Goal: Transaction & Acquisition: Purchase product/service

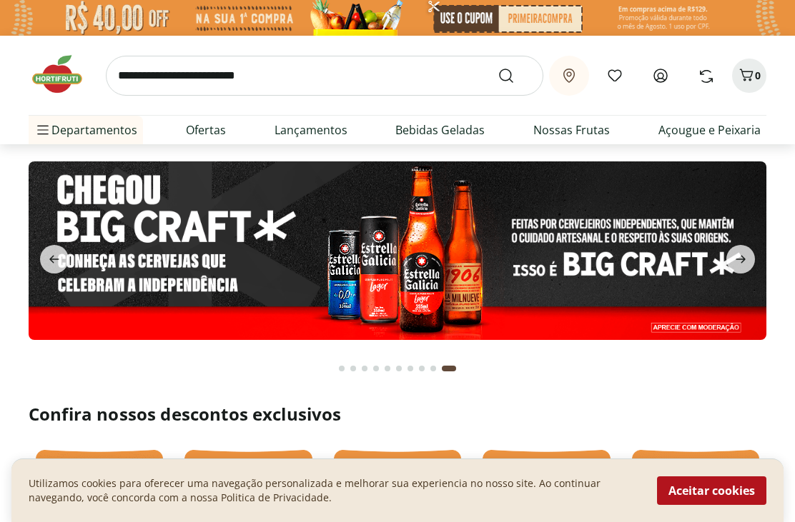
click at [664, 71] on icon at bounding box center [660, 75] width 17 height 17
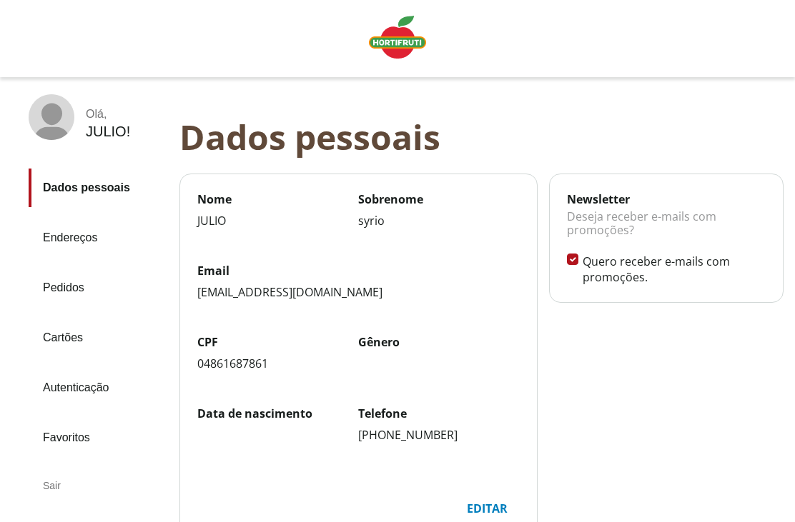
click at [65, 289] on link "Pedidos" at bounding box center [98, 288] width 139 height 39
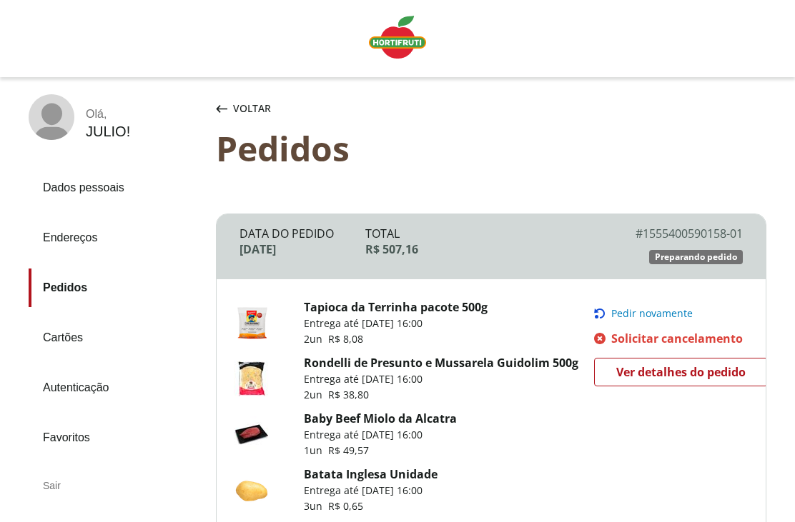
click at [646, 314] on span "Pedir novamente" at bounding box center [651, 313] width 81 height 11
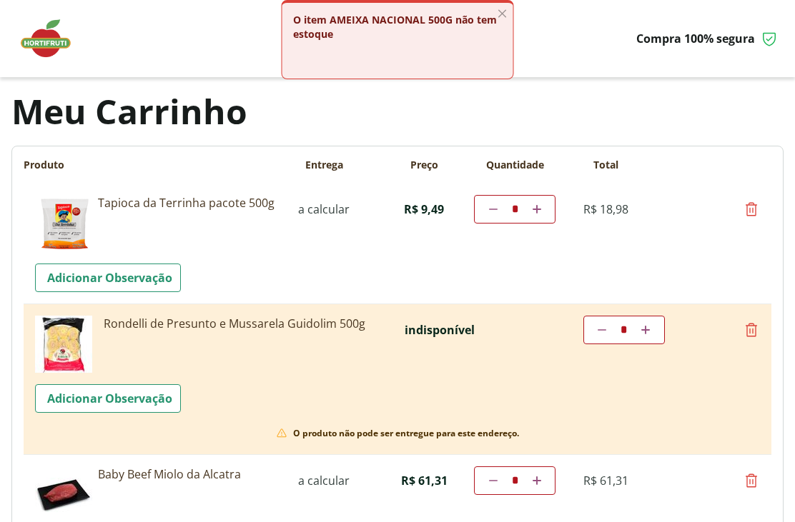
click at [502, 11] on icon "button" at bounding box center [502, 14] width 16 height 16
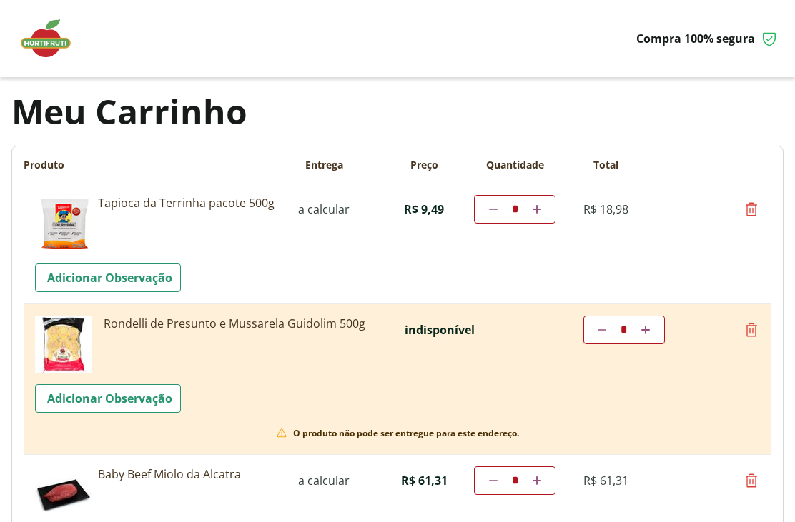
click at [754, 332] on icon at bounding box center [750, 330] width 17 height 17
type input "*"
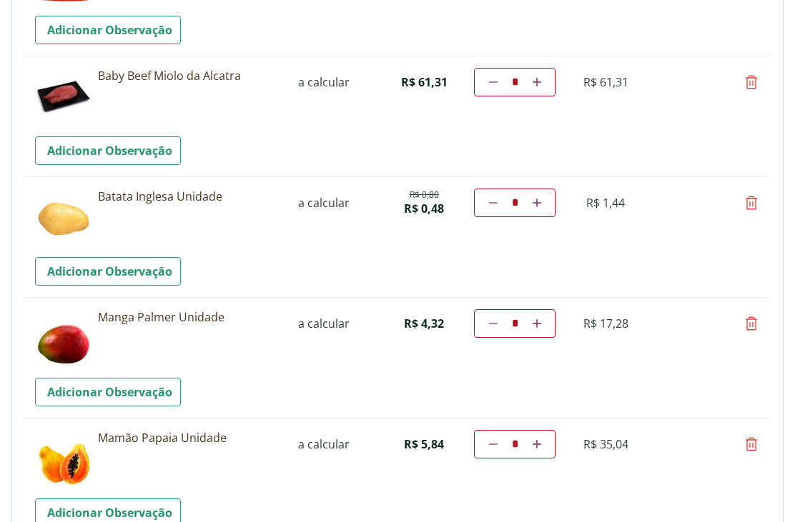
scroll to position [245, 0]
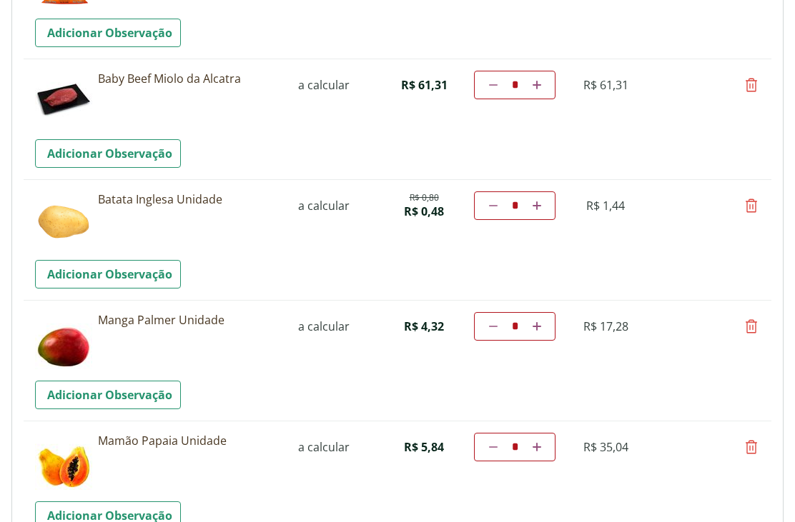
click at [536, 329] on icon at bounding box center [536, 326] width 9 height 9
type input "*"
click at [544, 324] on td "Diminuir a quantidade * Aumentar a quantidade" at bounding box center [514, 326] width 81 height 29
click at [541, 326] on link "Aumentar a quantidade" at bounding box center [537, 326] width 14 height 17
type input "*"
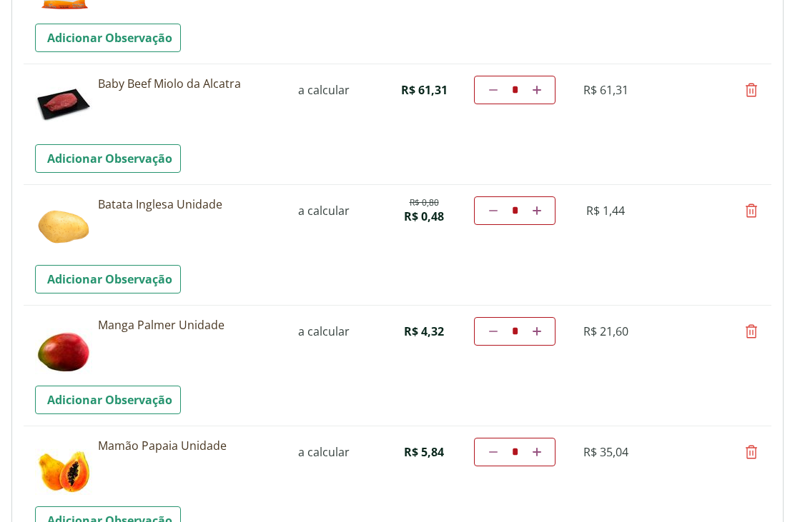
scroll to position [240, 0]
click at [540, 330] on icon at bounding box center [536, 331] width 9 height 9
type input "*"
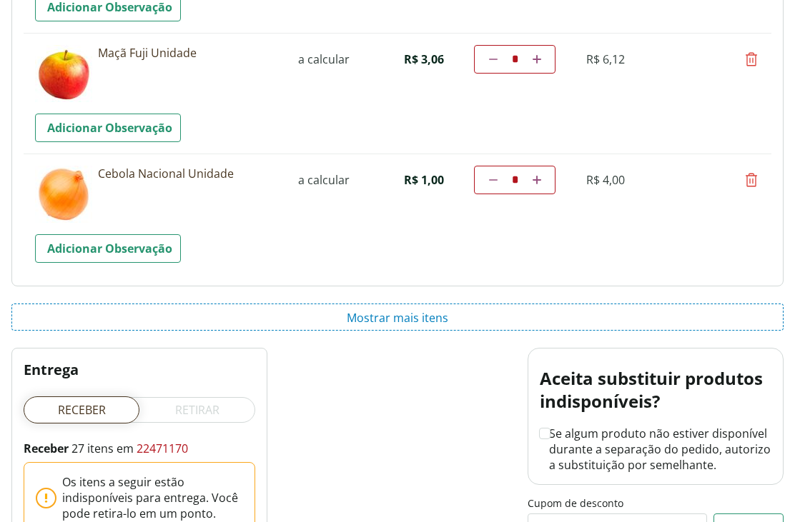
scroll to position [2384, 0]
click at [403, 319] on button "Mostrar mais itens" at bounding box center [397, 317] width 772 height 27
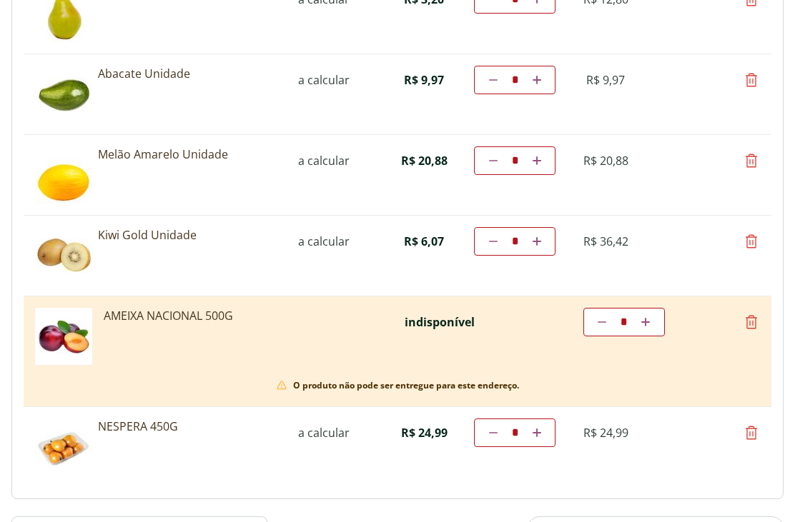
scroll to position [2768, 0]
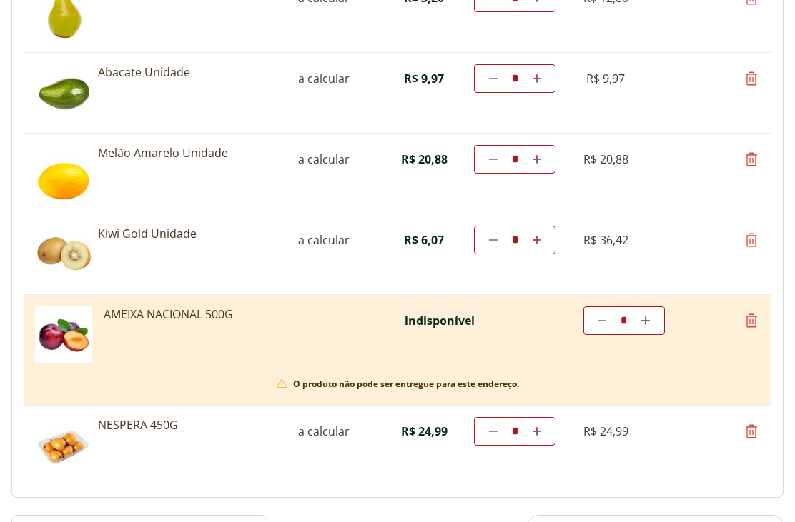
click at [757, 318] on icon at bounding box center [750, 320] width 17 height 17
type input "*"
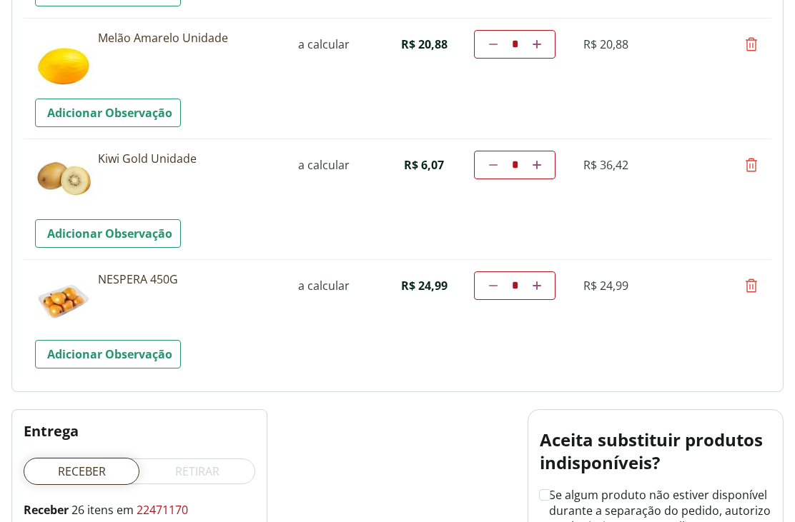
scroll to position [3002, 0]
click at [753, 284] on icon at bounding box center [750, 286] width 17 height 17
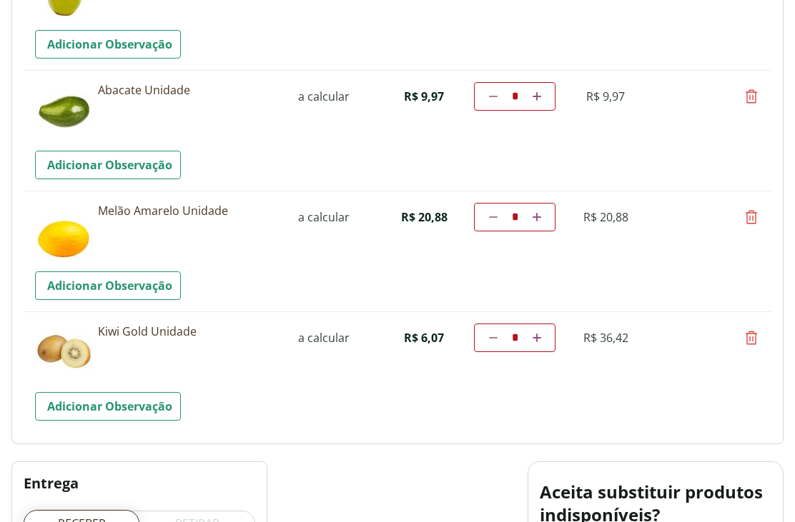
scroll to position [3188, 0]
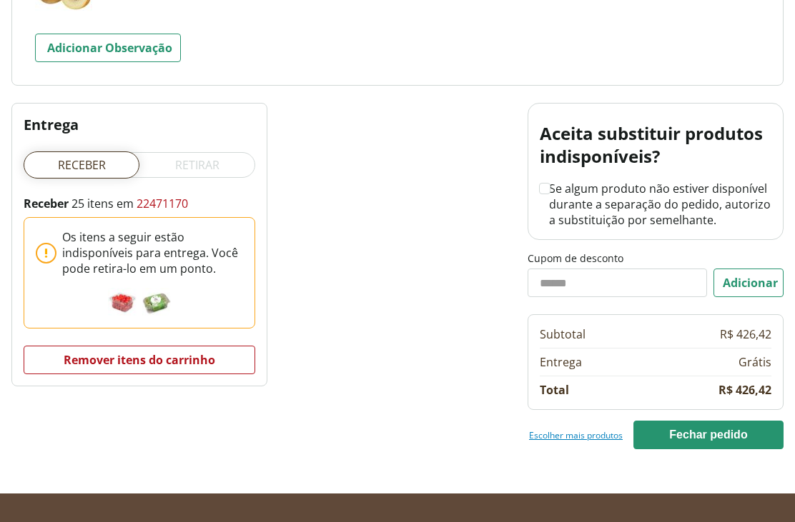
click at [580, 436] on link "Escolher mais produtos" at bounding box center [576, 434] width 94 height 11
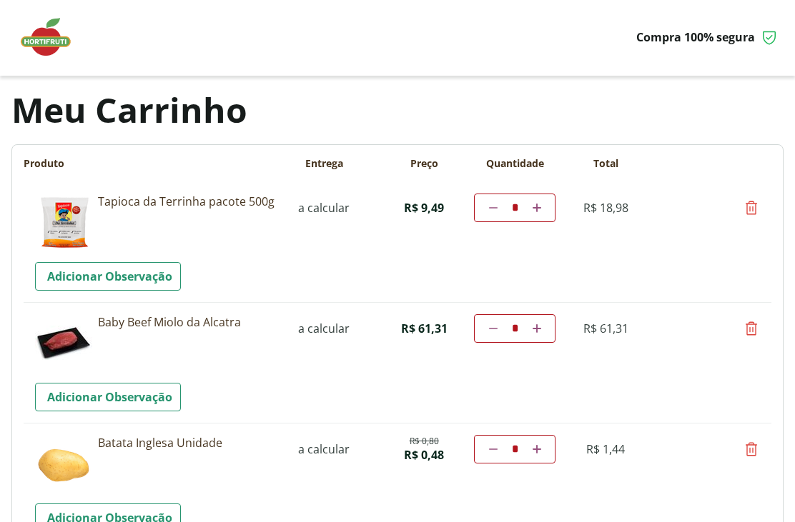
scroll to position [0, 0]
click at [492, 212] on icon at bounding box center [493, 209] width 9 height 9
type input "*"
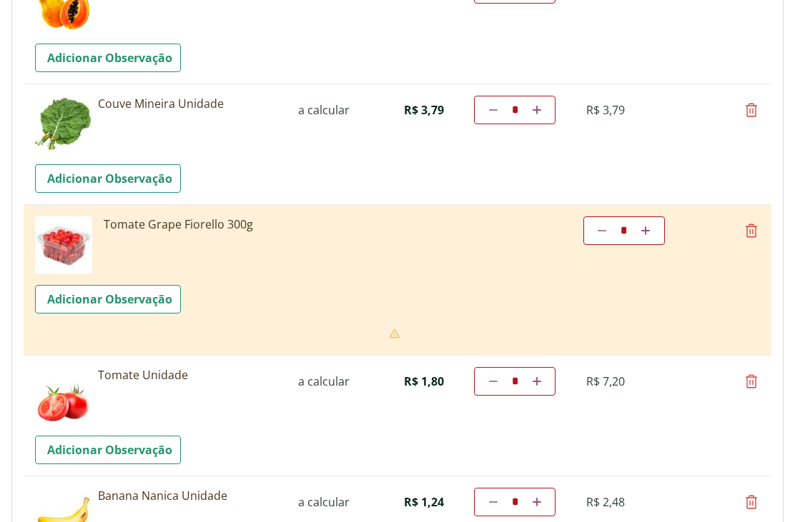
scroll to position [703, 0]
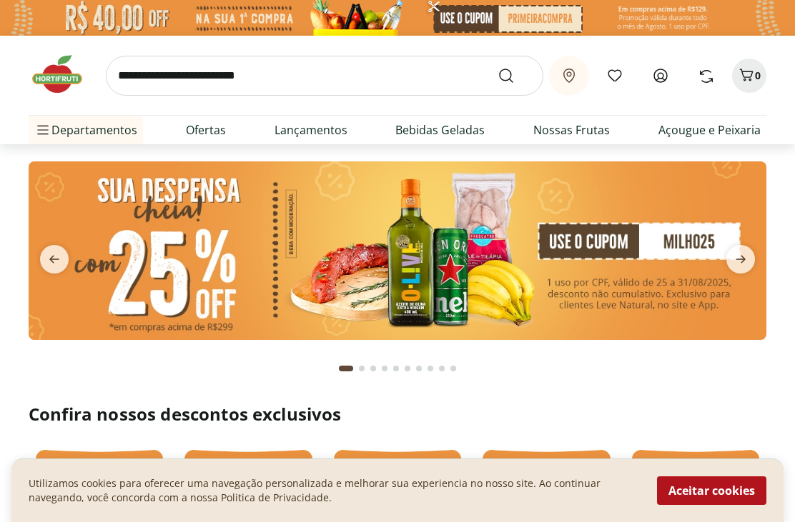
click at [722, 483] on button "Aceitar cookies" at bounding box center [711, 491] width 109 height 29
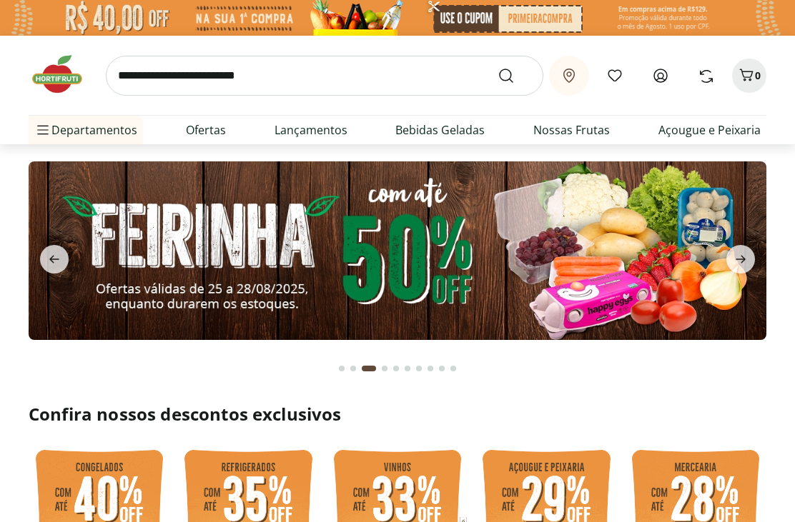
click at [755, 74] on span "0" at bounding box center [758, 76] width 6 height 14
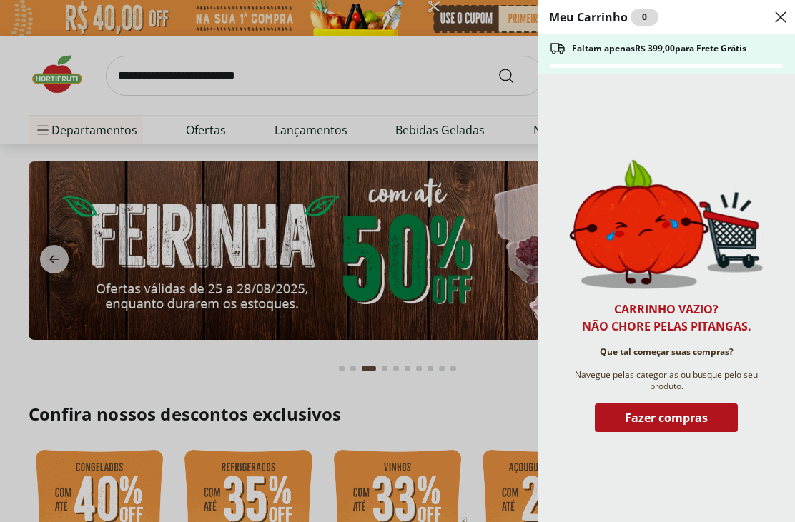
click at [782, 16] on icon "Close" at bounding box center [780, 17] width 17 height 17
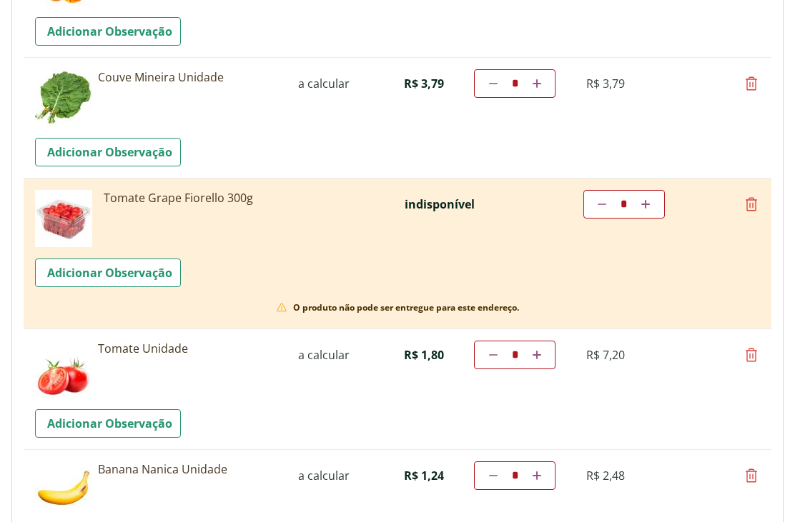
scroll to position [737, 0]
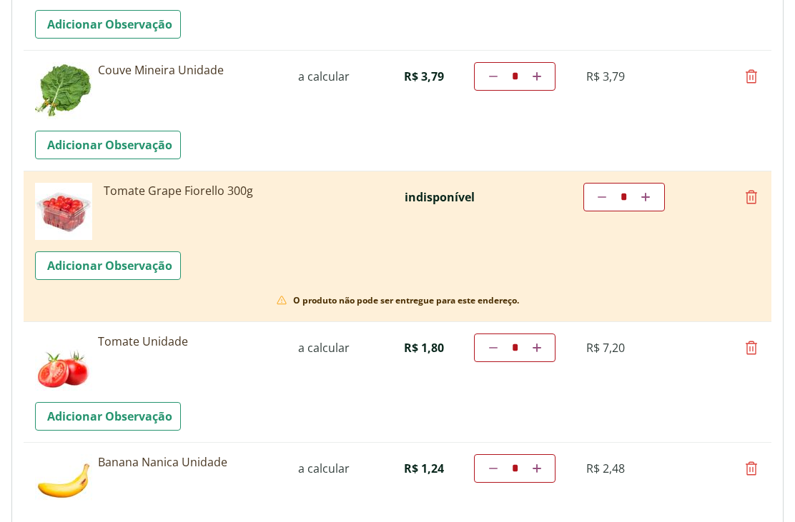
click at [756, 199] on icon at bounding box center [750, 197] width 17 height 17
type input "*"
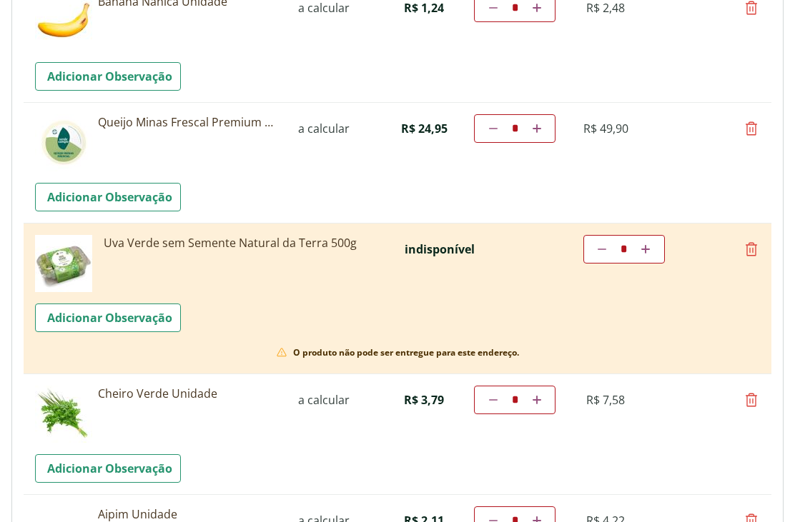
scroll to position [1030, 0]
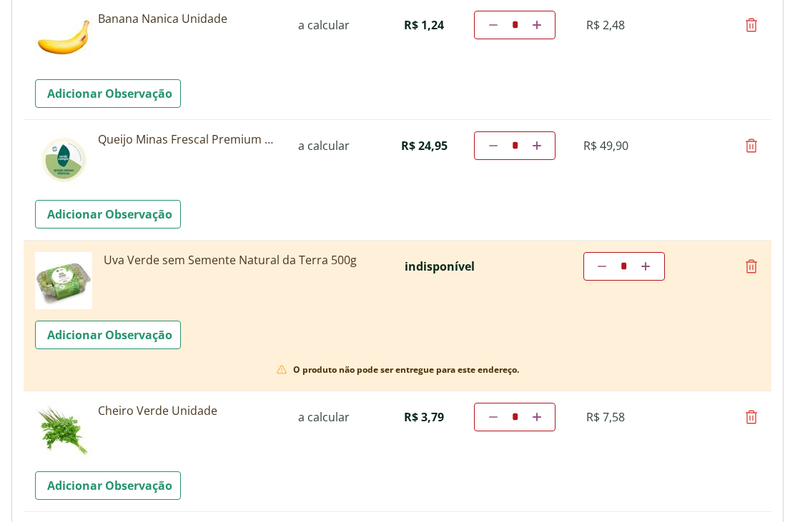
click at [757, 269] on icon at bounding box center [750, 266] width 17 height 17
type input "*"
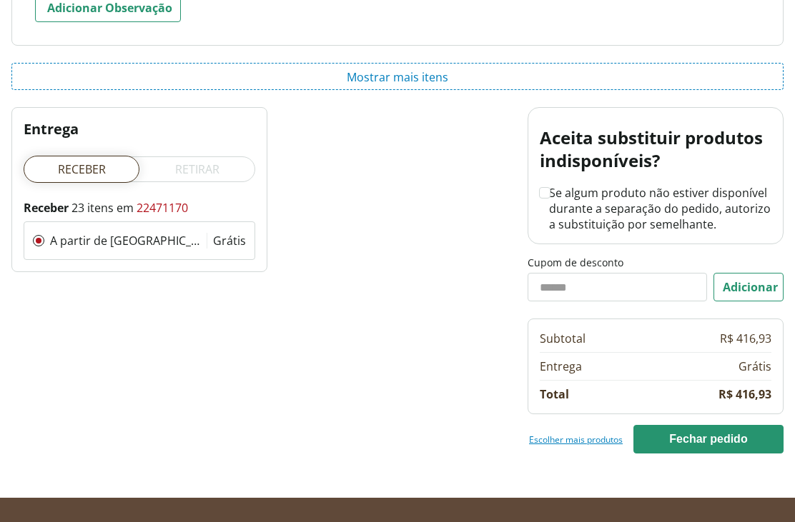
scroll to position [2569, 0]
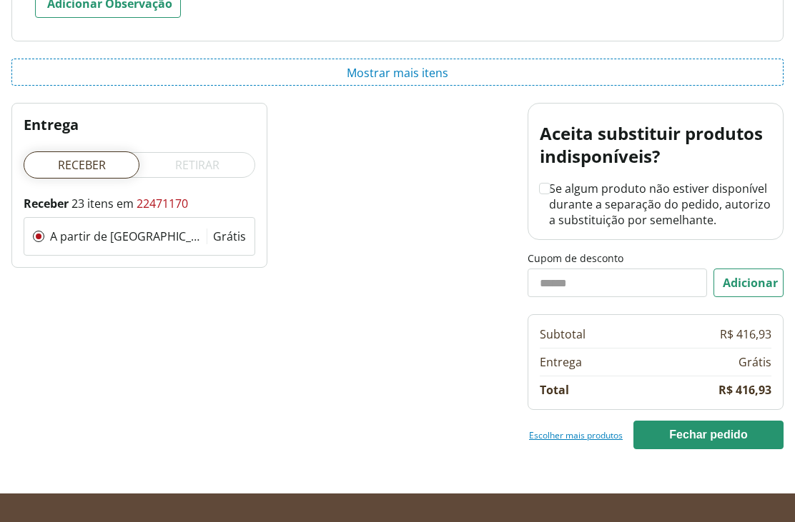
click at [382, 81] on button "Mostrar mais itens" at bounding box center [397, 72] width 772 height 27
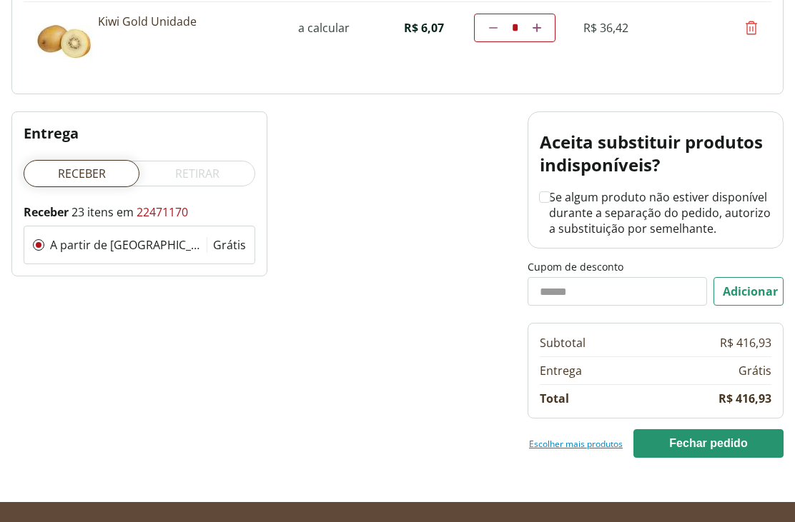
scroll to position [2767, 0]
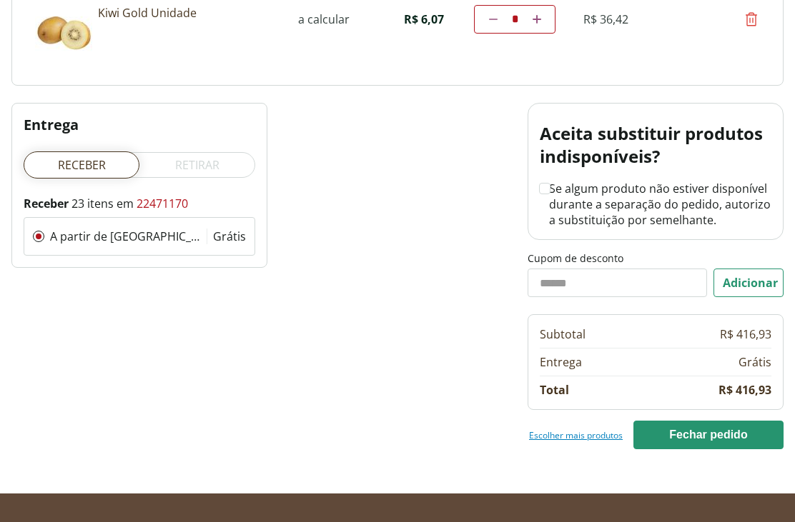
click at [567, 439] on link "Escolher mais produtos" at bounding box center [576, 434] width 94 height 11
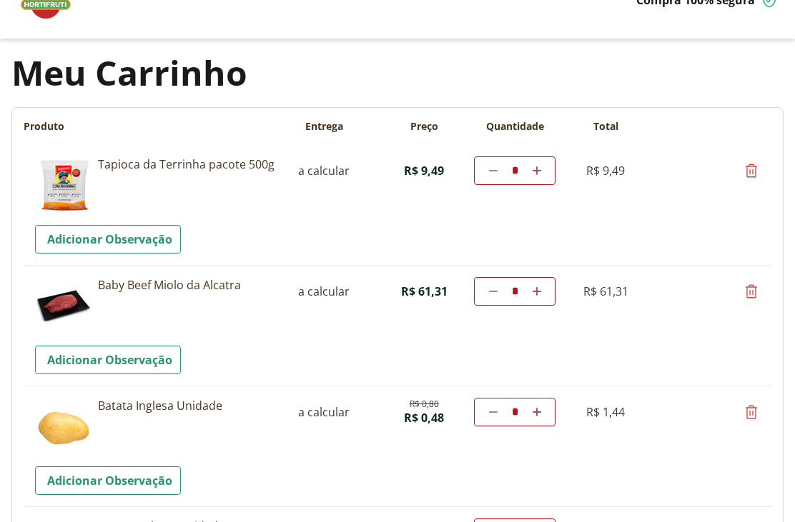
scroll to position [0, 0]
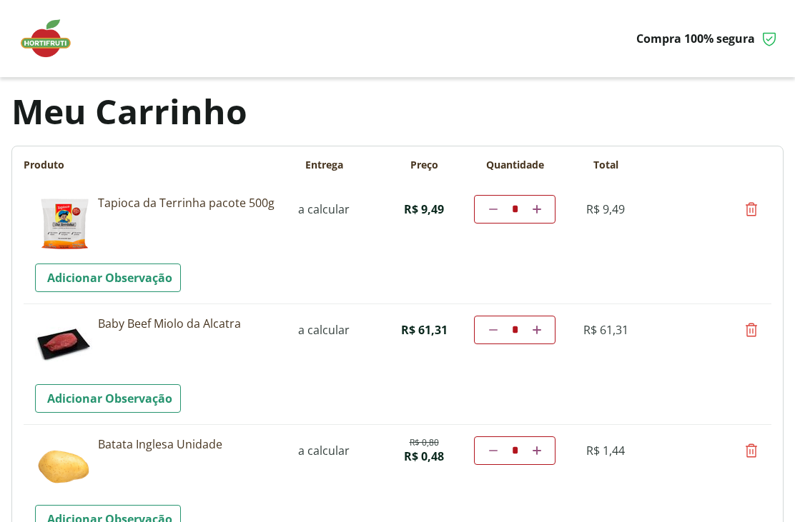
click at [54, 46] on img at bounding box center [52, 38] width 71 height 43
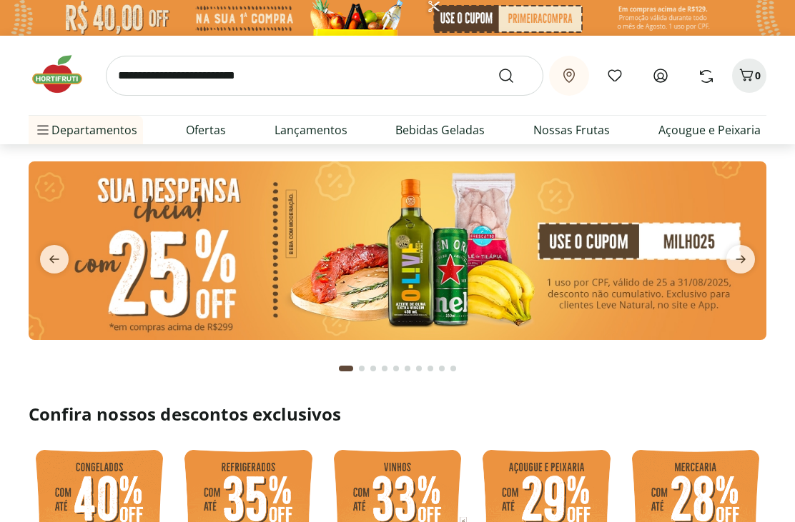
click at [702, 75] on icon at bounding box center [706, 76] width 13 height 13
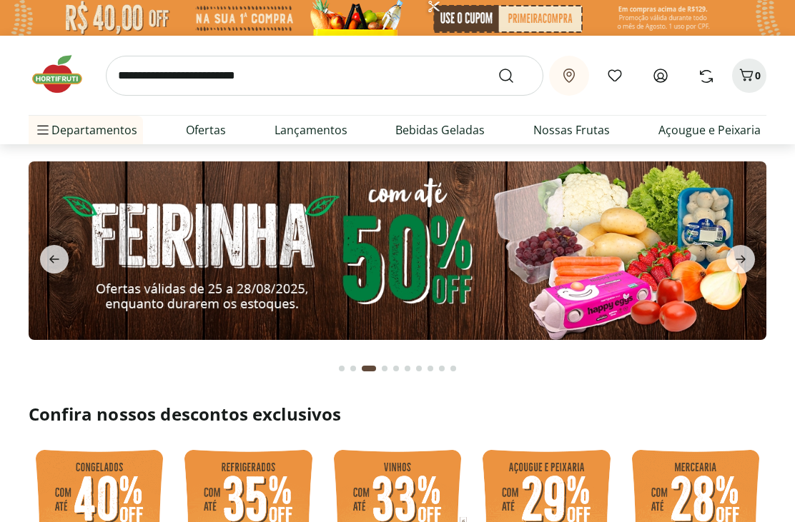
click at [747, 255] on icon "next" at bounding box center [740, 259] width 17 height 17
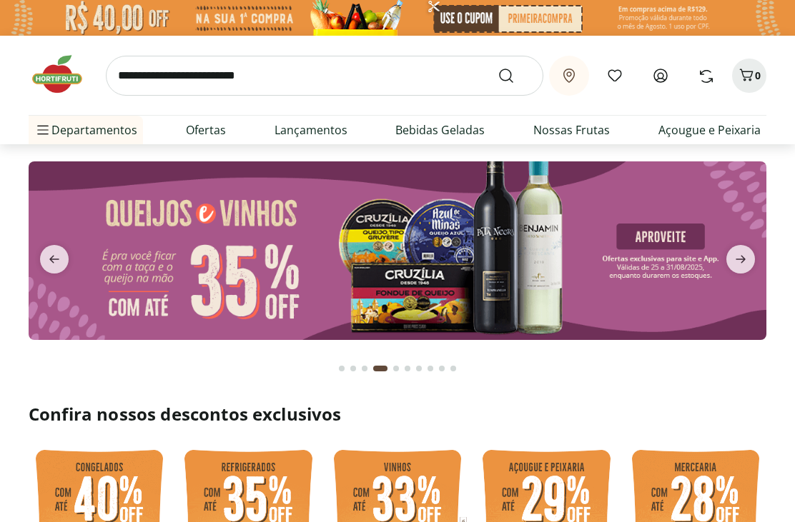
click at [746, 262] on icon "next" at bounding box center [740, 259] width 17 height 17
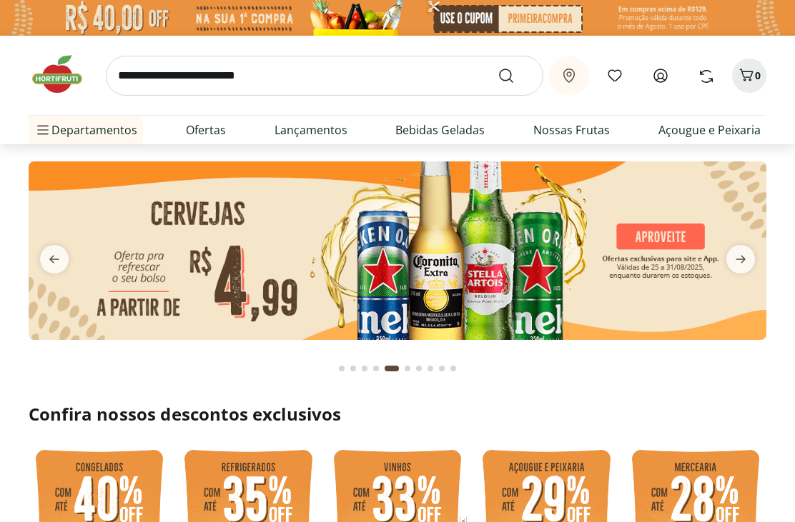
click at [740, 266] on icon "next" at bounding box center [740, 259] width 17 height 17
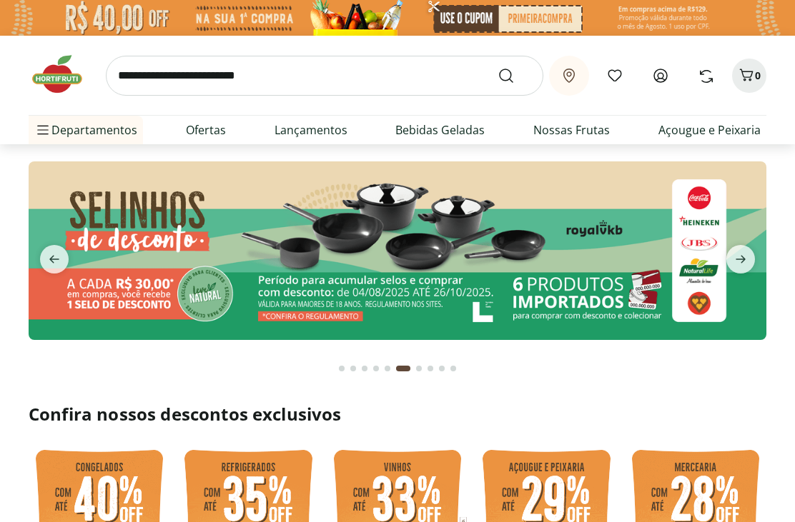
click at [742, 262] on icon "next" at bounding box center [740, 260] width 10 height 8
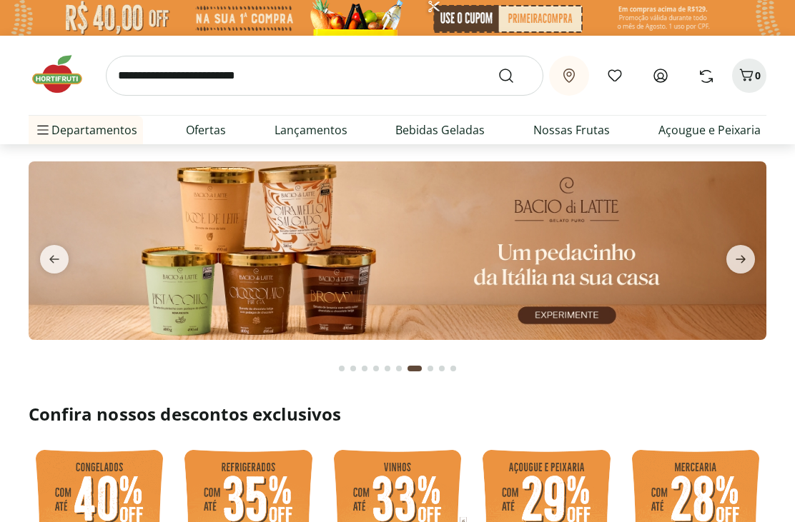
click at [749, 255] on span "next" at bounding box center [740, 259] width 29 height 29
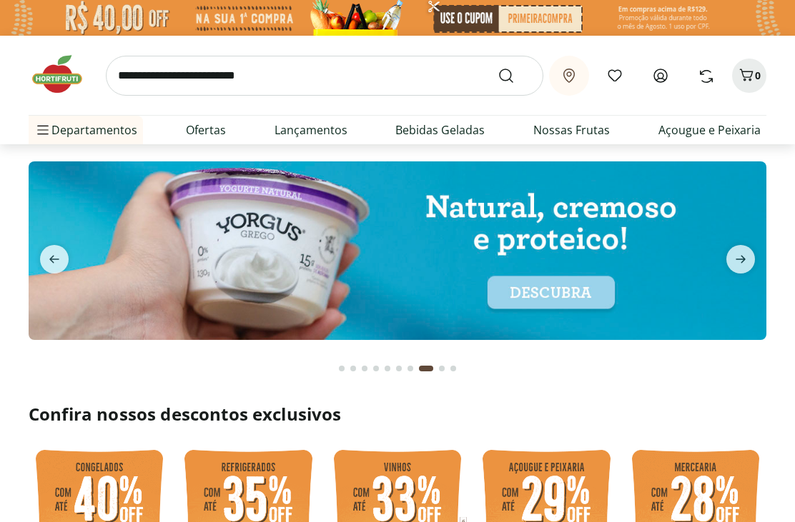
click at [747, 259] on icon "next" at bounding box center [740, 259] width 17 height 17
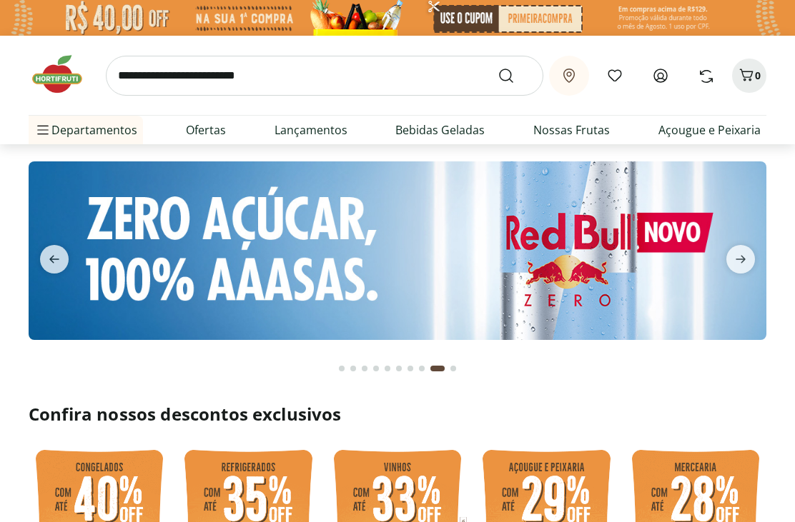
click at [742, 259] on icon "next" at bounding box center [740, 260] width 10 height 8
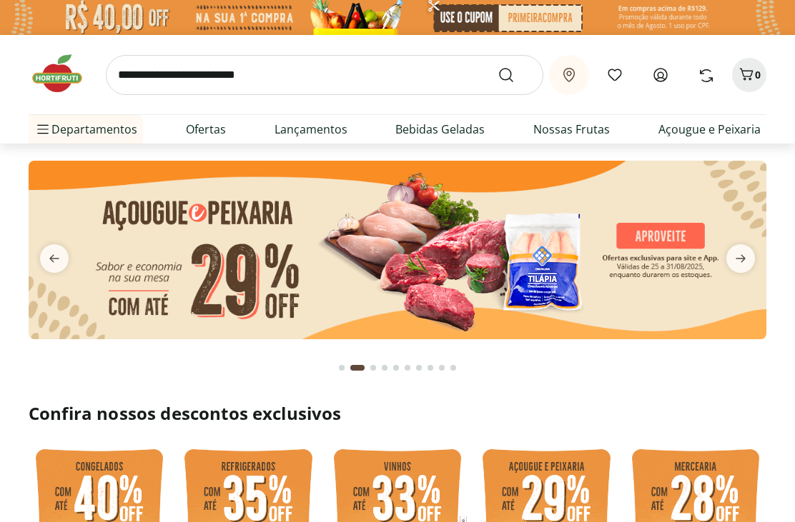
scroll to position [14, 0]
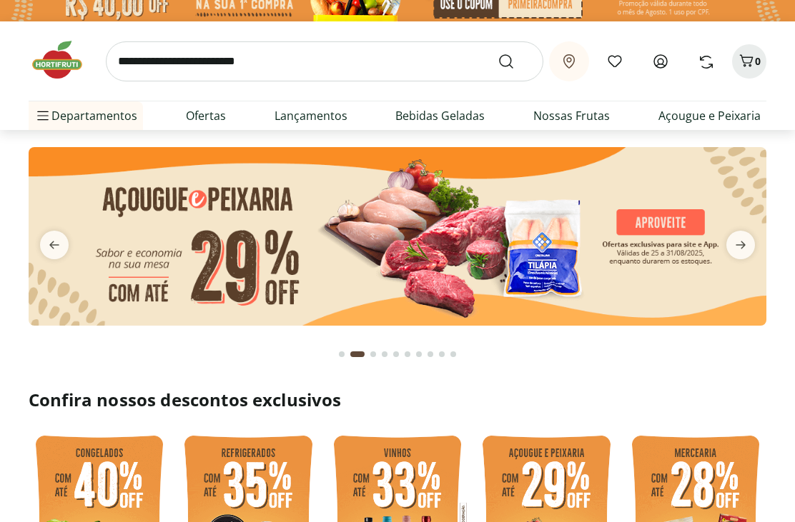
click at [57, 246] on icon "previous" at bounding box center [54, 246] width 10 height 8
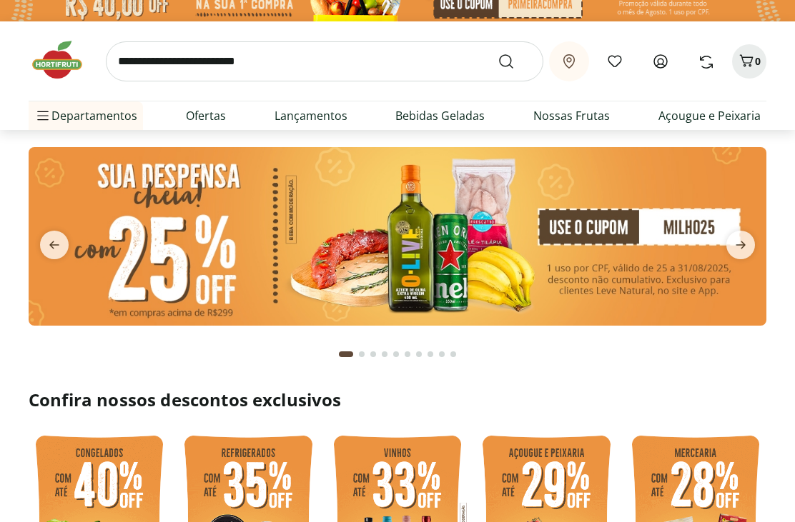
click at [291, 69] on input "search" at bounding box center [324, 61] width 437 height 40
type input "****"
click at [515, 61] on button "Submit Search" at bounding box center [514, 61] width 34 height 17
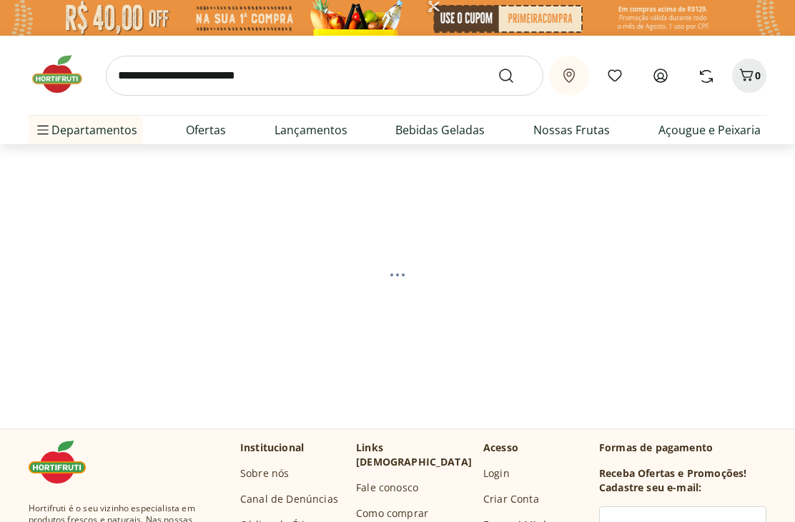
select select "**********"
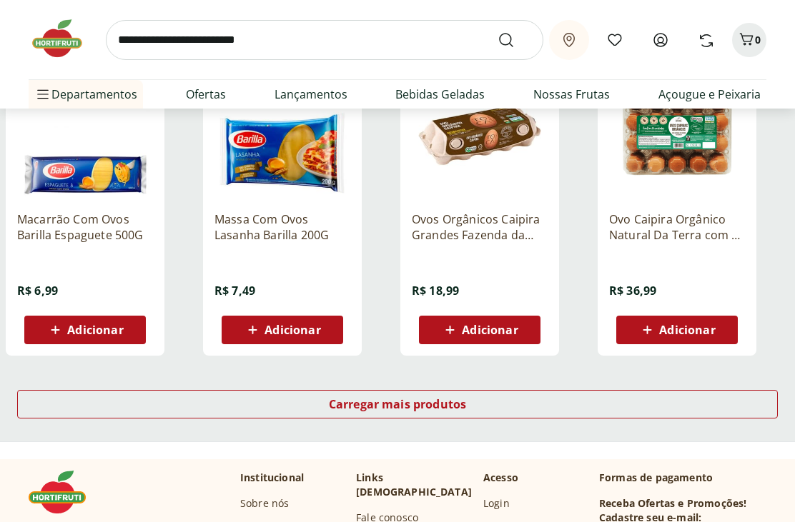
scroll to position [850, 0]
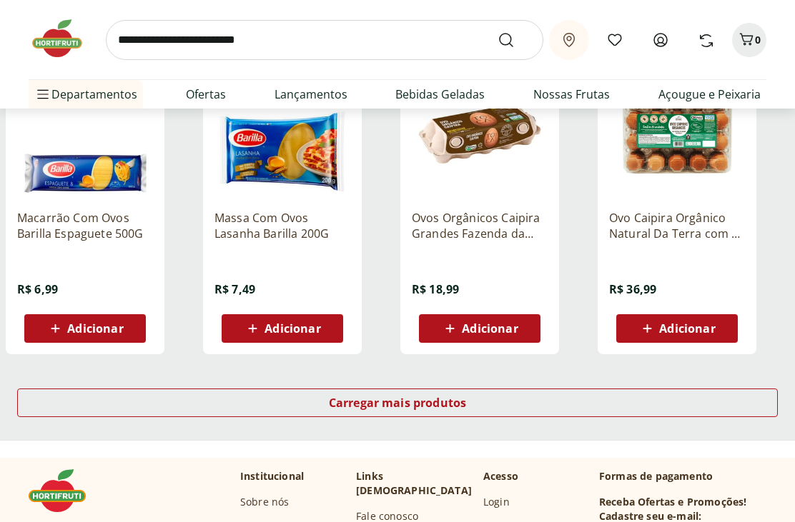
click at [419, 409] on span "Carregar mais produtos" at bounding box center [398, 402] width 138 height 11
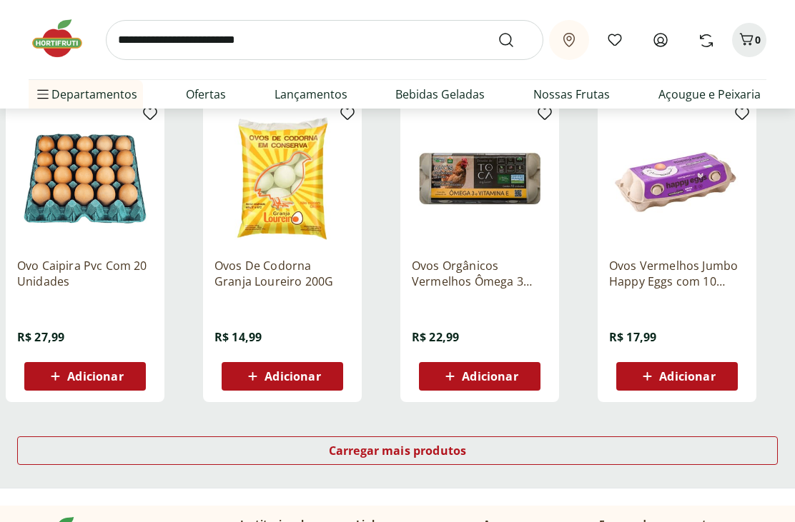
scroll to position [1737, 0]
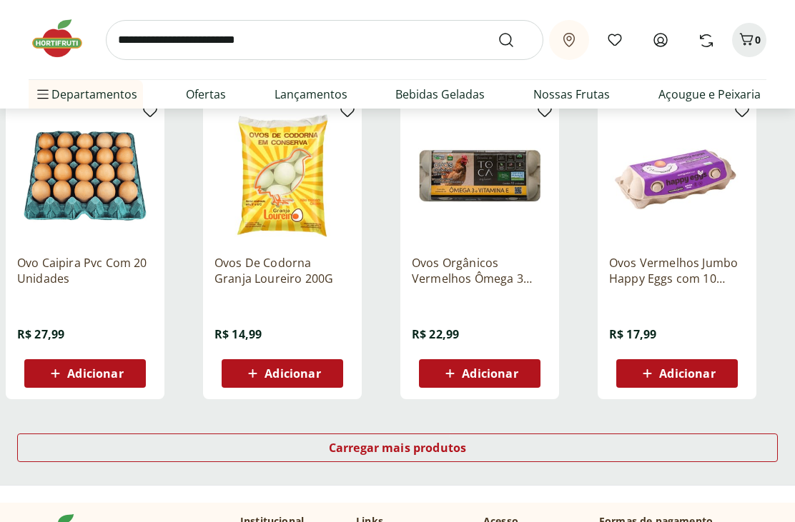
click at [419, 449] on span "Carregar mais produtos" at bounding box center [398, 447] width 138 height 11
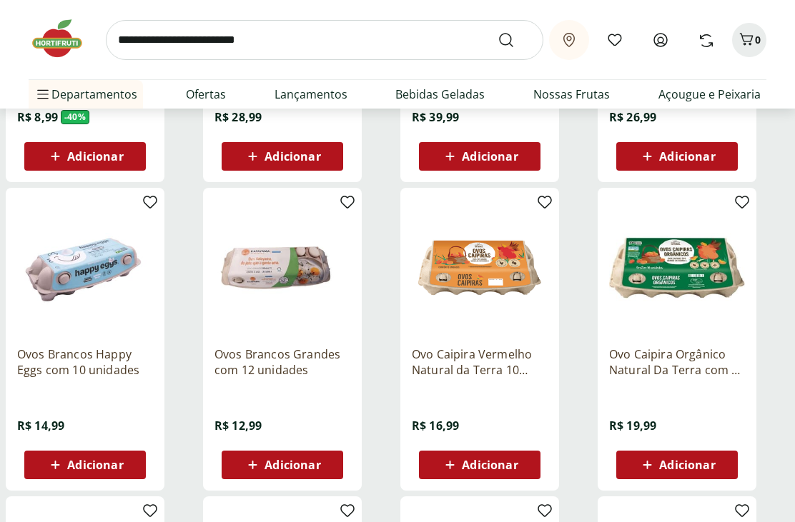
scroll to position [0, 0]
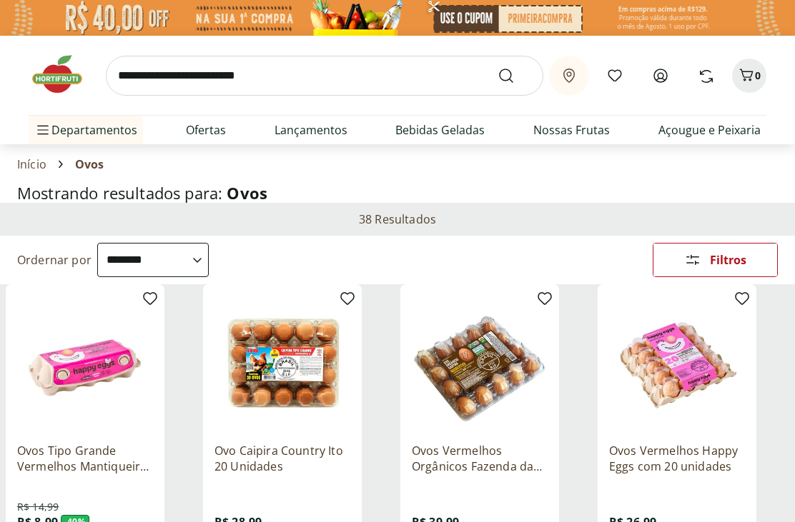
click at [219, 80] on input "search" at bounding box center [324, 76] width 437 height 40
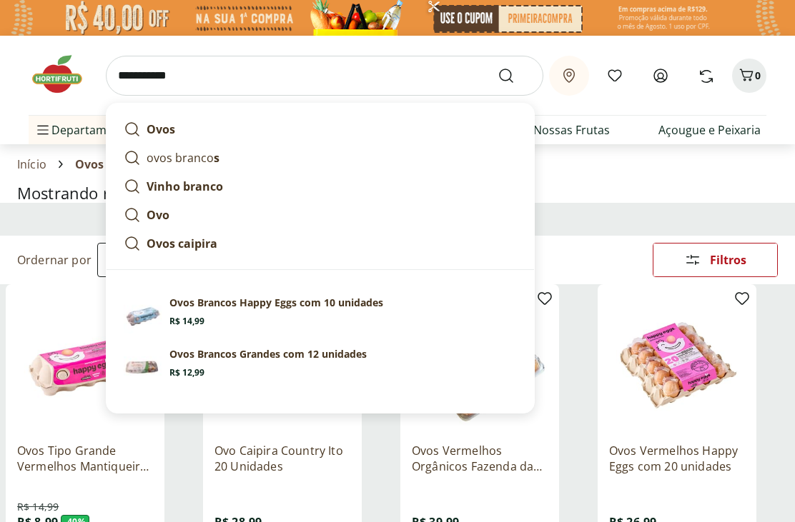
type input "**********"
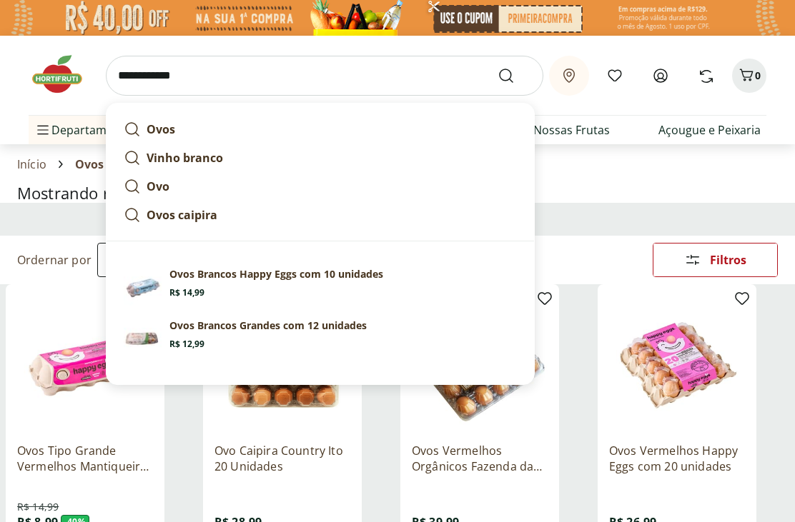
click at [515, 75] on button "Submit Search" at bounding box center [514, 75] width 34 height 17
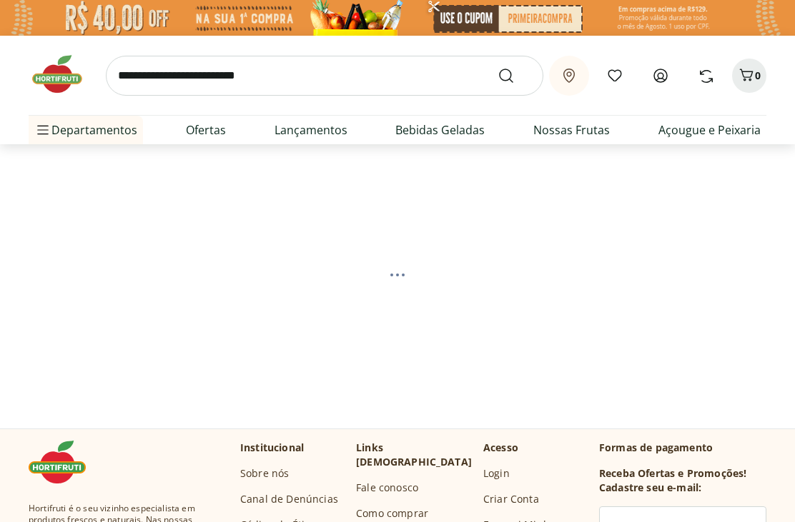
select select "**********"
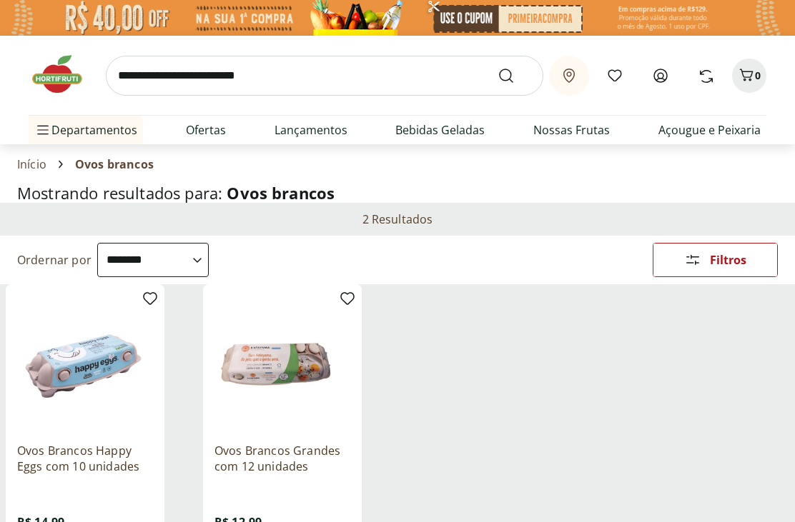
click at [304, 77] on input "search" at bounding box center [324, 76] width 437 height 40
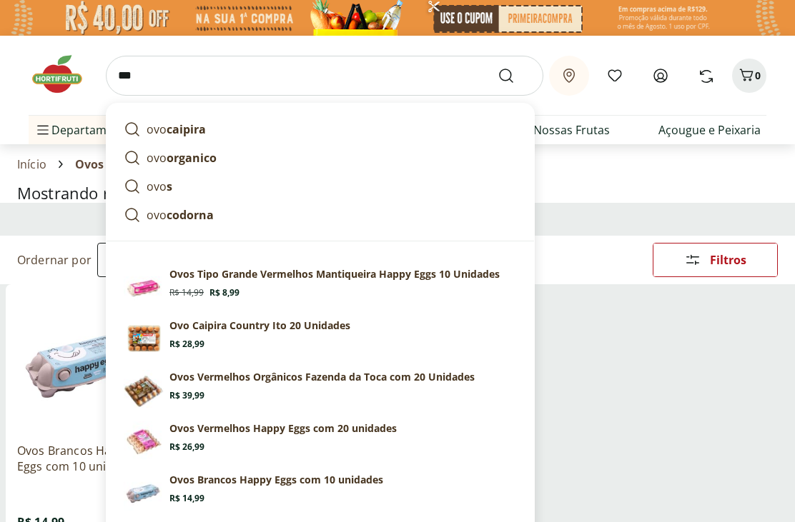
type input "***"
click at [515, 75] on button "Submit Search" at bounding box center [514, 75] width 34 height 17
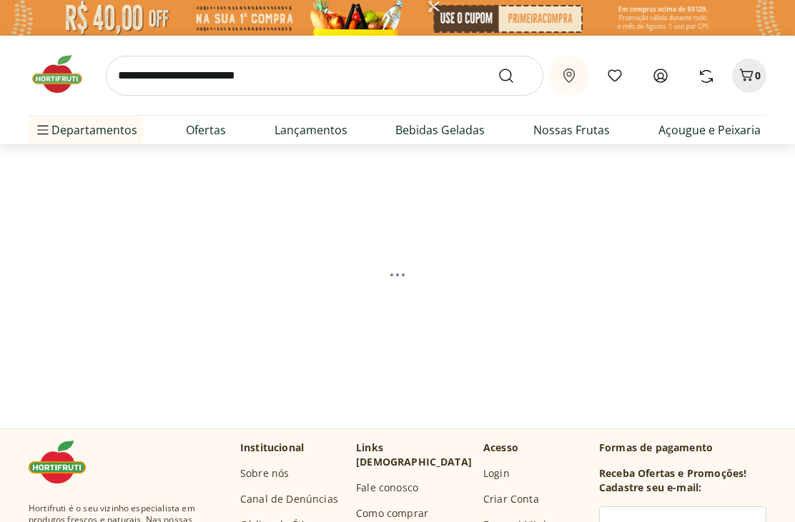
select select "**********"
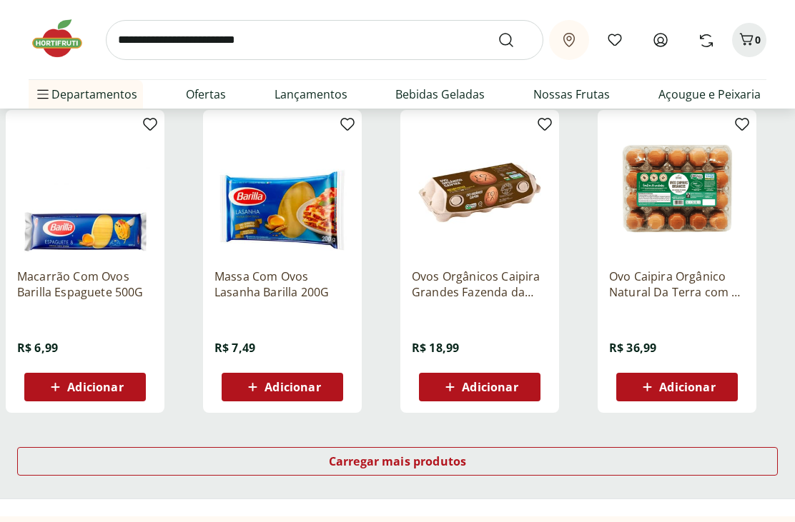
scroll to position [792, 0]
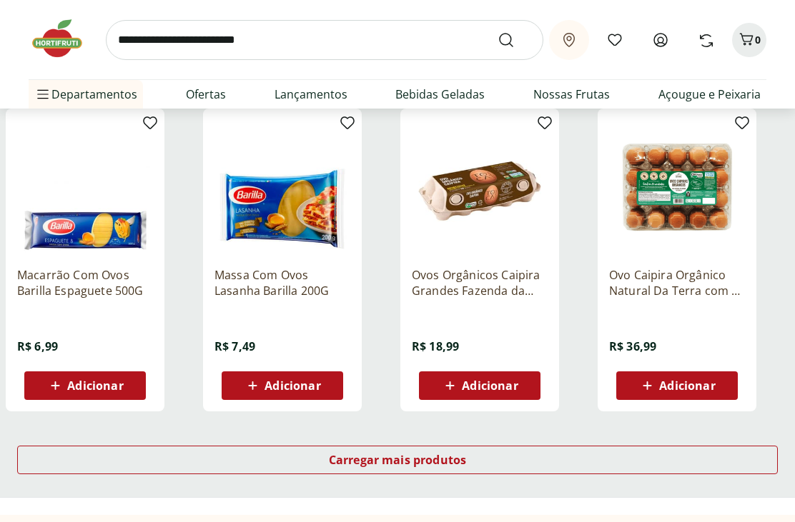
click at [411, 455] on span "Carregar mais produtos" at bounding box center [398, 460] width 138 height 11
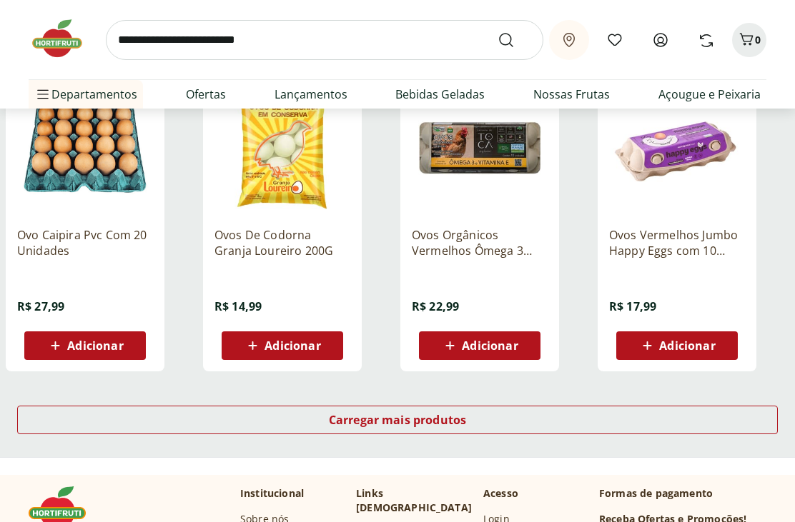
scroll to position [1796, 0]
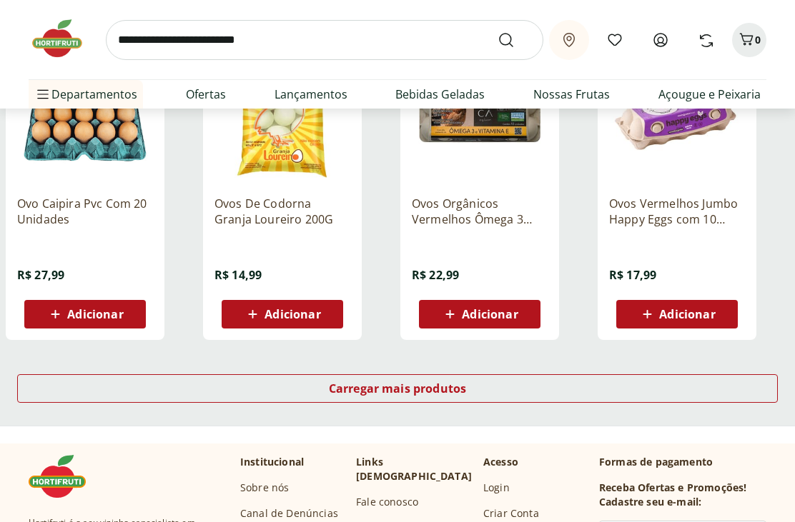
click at [410, 393] on span "Carregar mais produtos" at bounding box center [398, 388] width 138 height 11
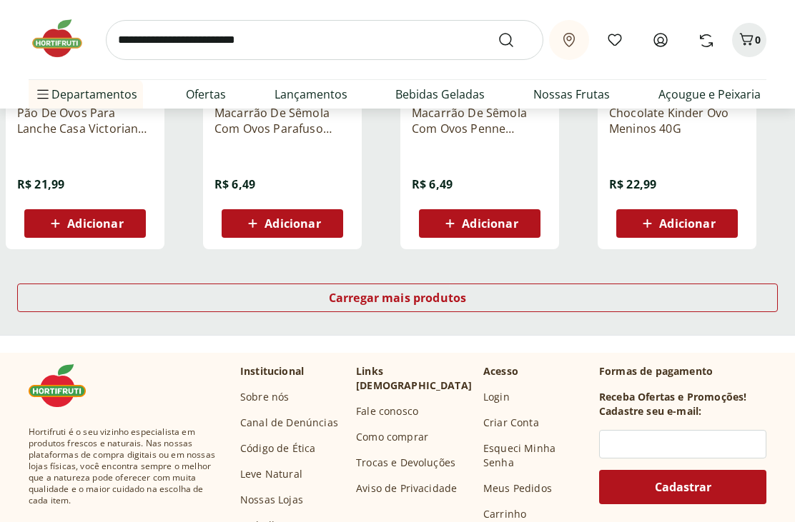
scroll to position [2820, 0]
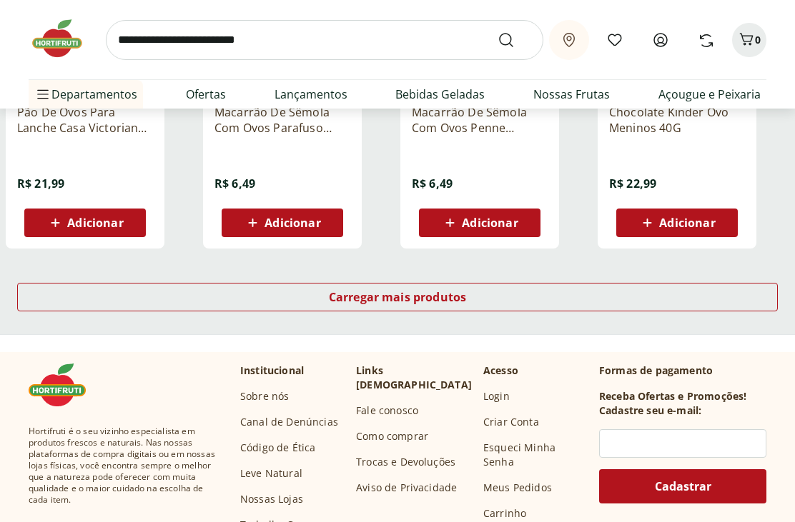
click at [395, 299] on span "Carregar mais produtos" at bounding box center [398, 297] width 138 height 11
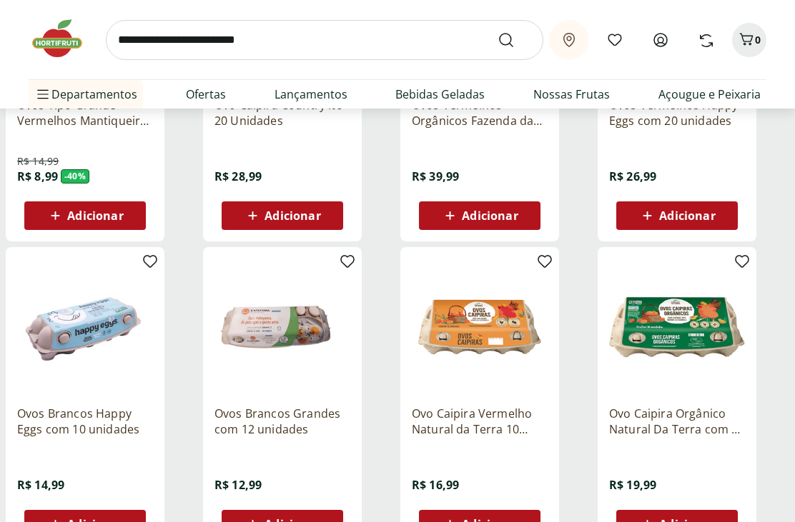
scroll to position [369, 0]
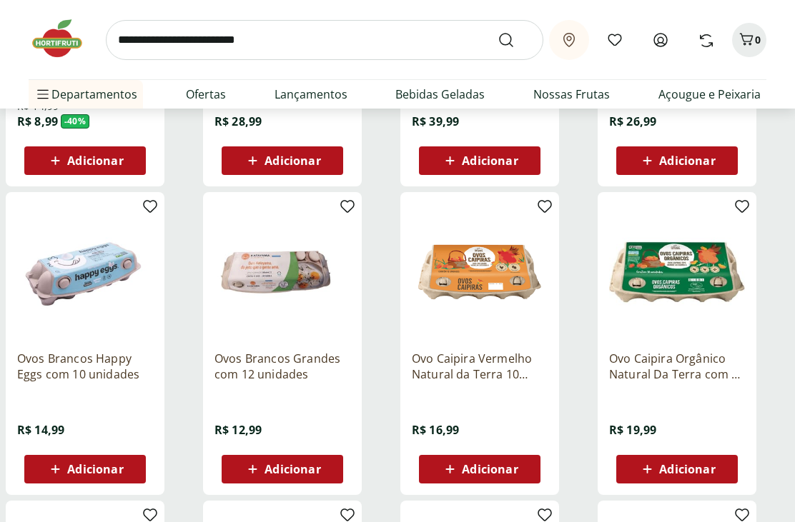
scroll to position [400, 0]
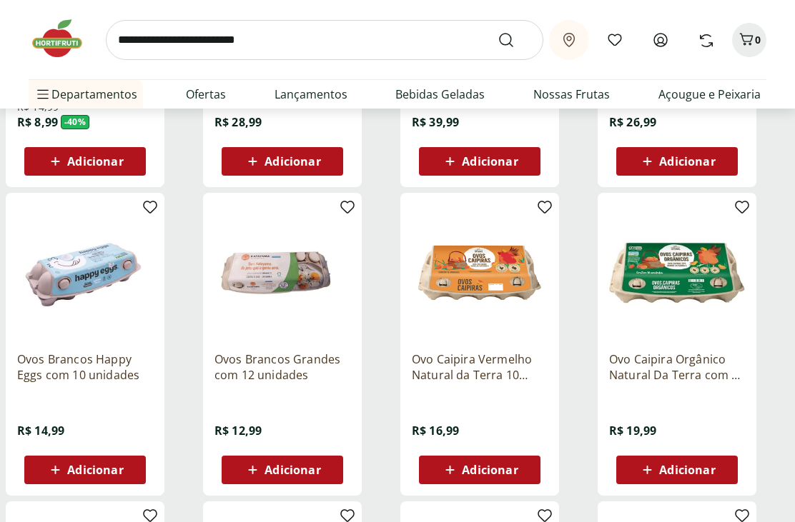
click at [297, 469] on span "Adicionar" at bounding box center [292, 469] width 56 height 11
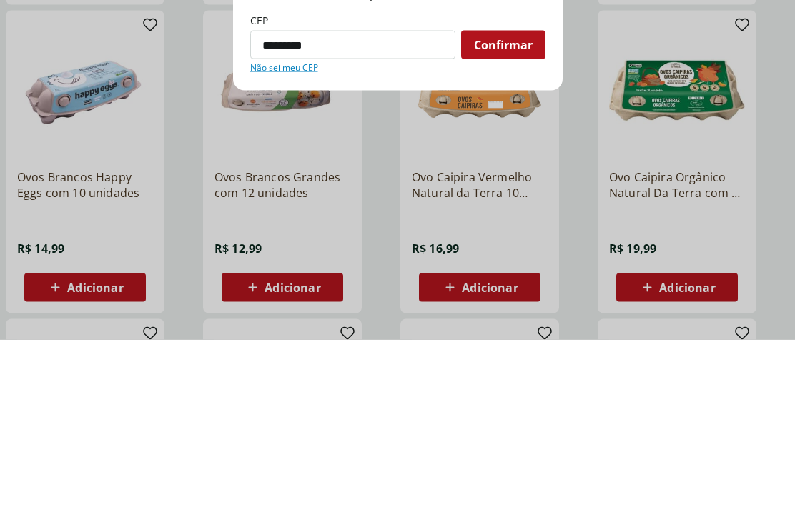
type input "*********"
click at [507, 222] on span "Confirmar" at bounding box center [503, 227] width 59 height 11
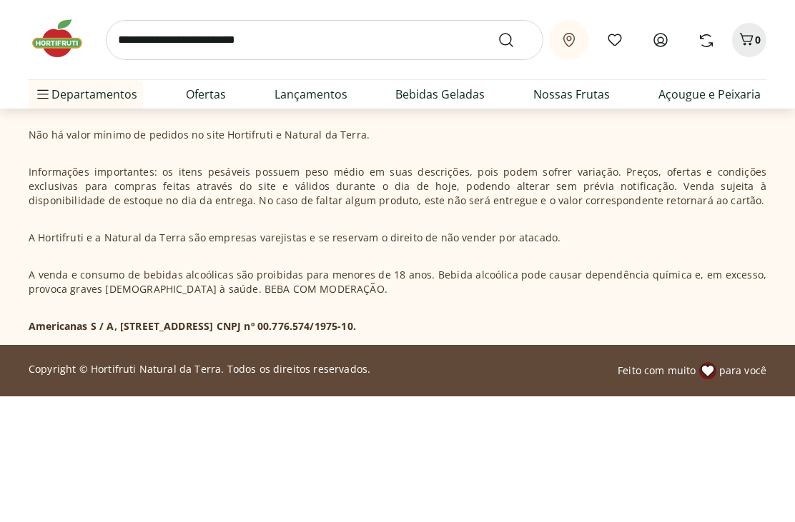
scroll to position [434, 0]
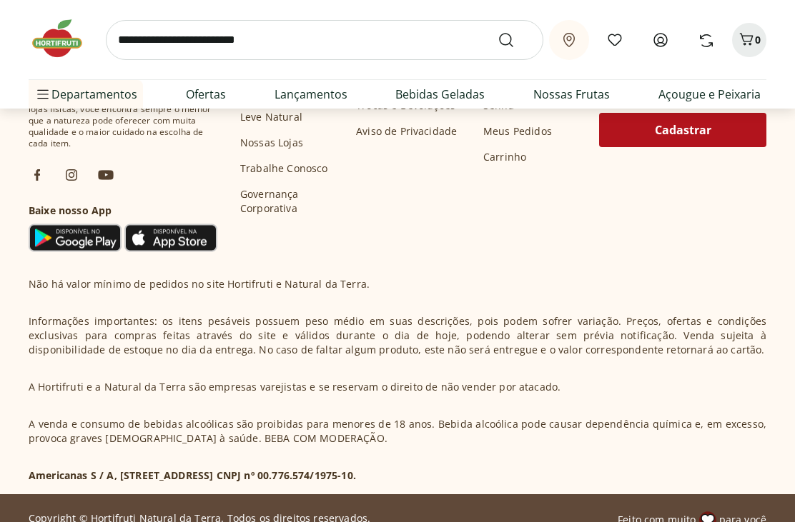
select select "**********"
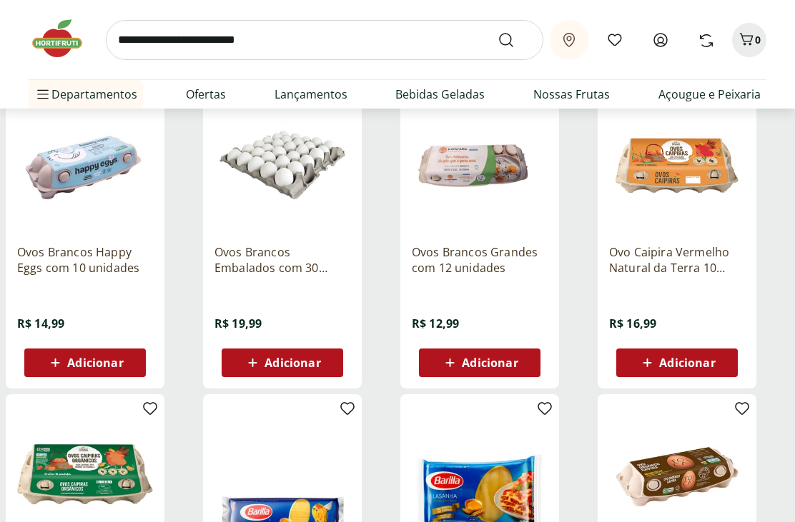
scroll to position [506, 0]
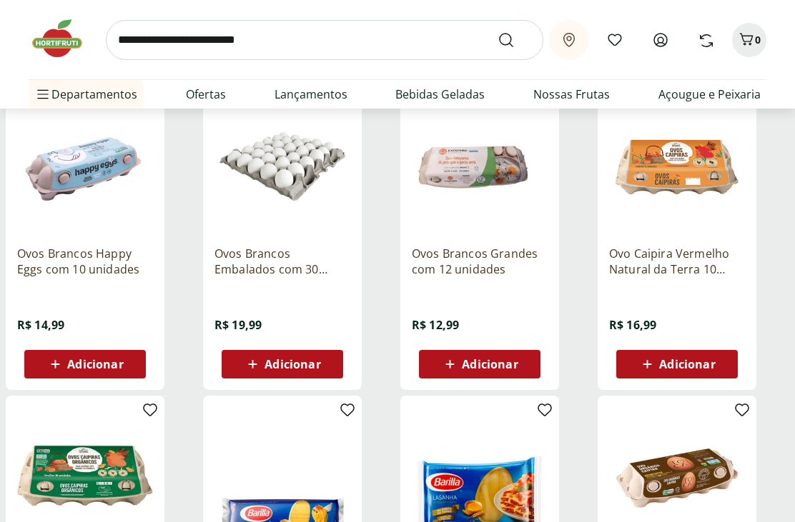
click at [300, 372] on span "Adicionar" at bounding box center [282, 364] width 76 height 17
click at [289, 265] on p "Ovos Brancos Embalados com 30 unidades" at bounding box center [282, 261] width 136 height 31
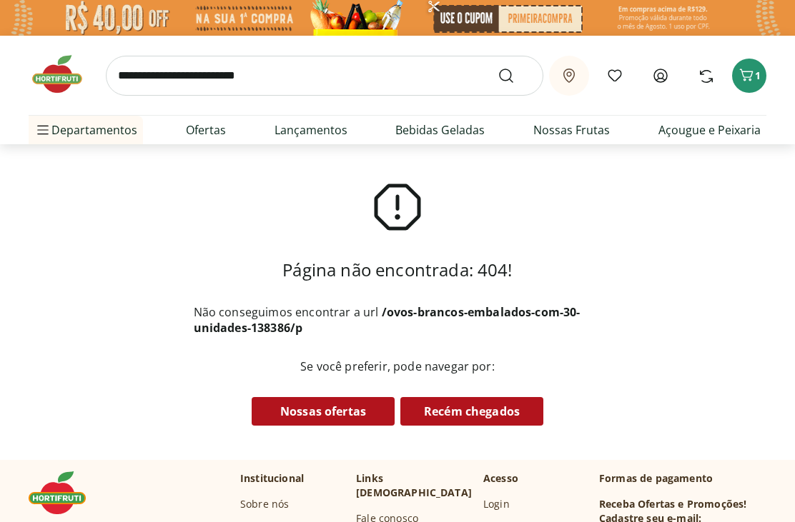
select select "**********"
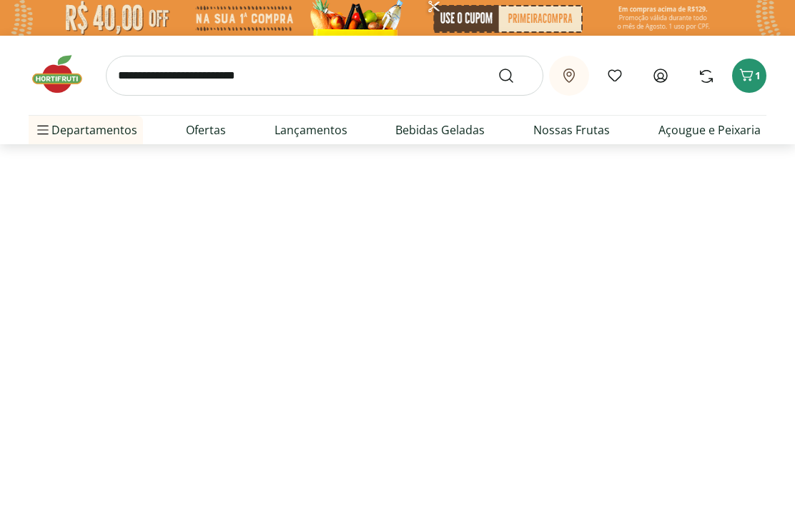
type input "*"
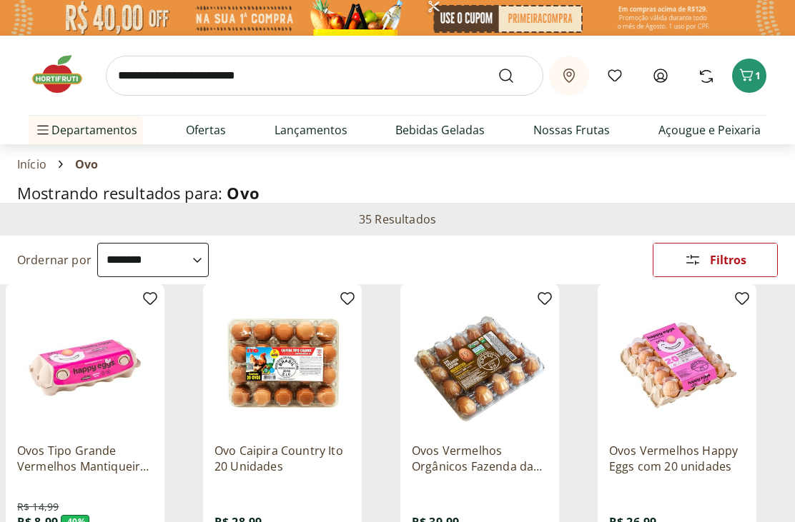
click at [245, 76] on input "search" at bounding box center [324, 76] width 437 height 40
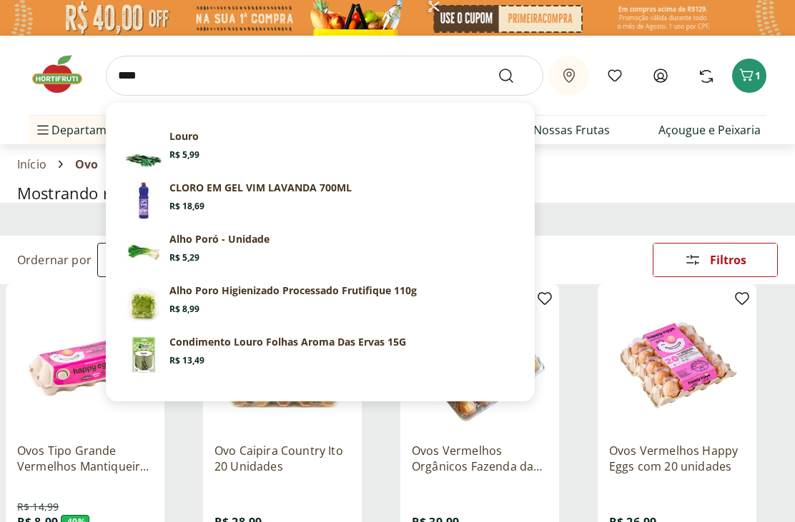
click at [174, 151] on span "Price: R$ 5,99" at bounding box center [184, 154] width 30 height 11
type input "*****"
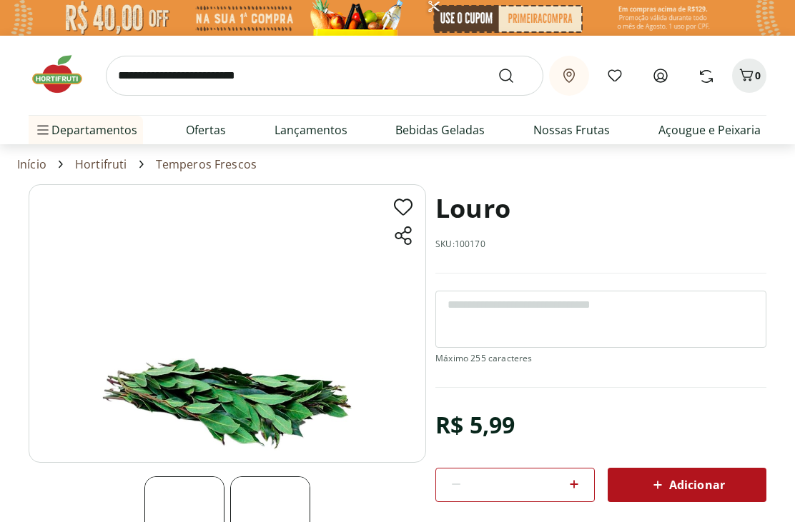
click at [695, 485] on span "Adicionar" at bounding box center [687, 485] width 76 height 17
click at [672, 493] on div "Adicionar" at bounding box center [687, 485] width 136 height 26
click at [665, 487] on icon at bounding box center [657, 485] width 17 height 17
click at [695, 484] on span "Adicionar" at bounding box center [687, 485] width 76 height 17
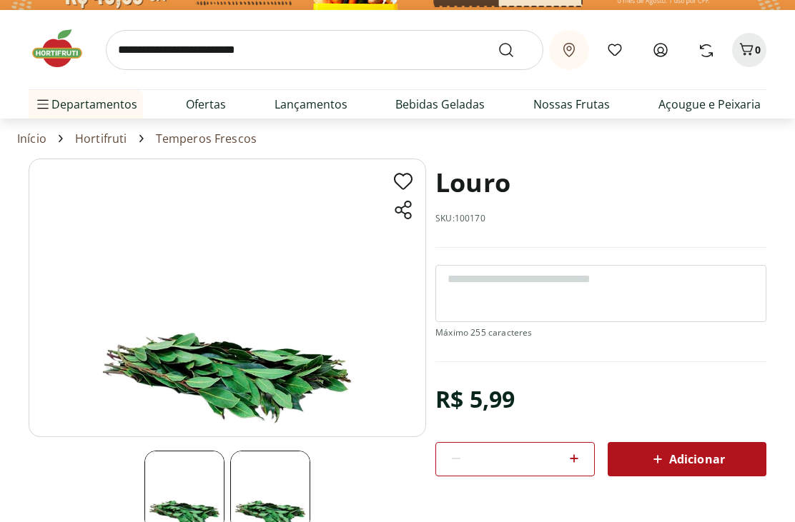
scroll to position [26, 0]
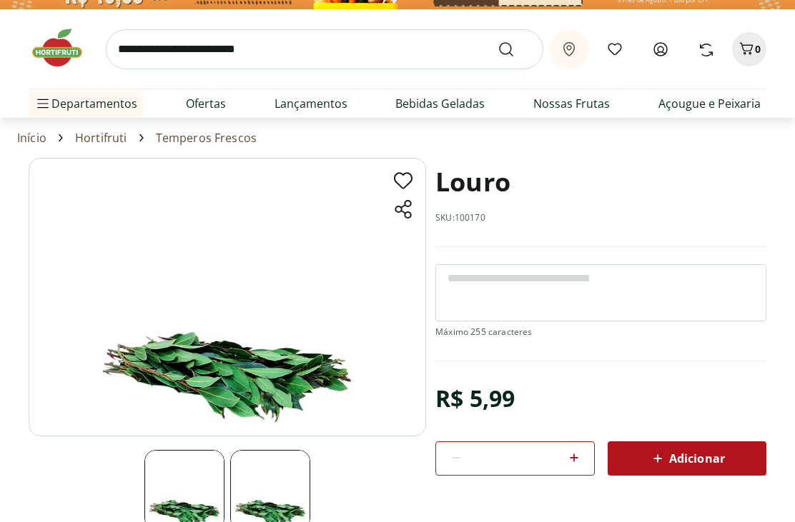
click at [675, 454] on span "Adicionar" at bounding box center [687, 458] width 76 height 17
click at [580, 454] on icon at bounding box center [573, 457] width 17 height 17
click at [462, 462] on icon at bounding box center [455, 457] width 17 height 17
type input "*"
click at [694, 459] on span "Adicionar" at bounding box center [687, 458] width 76 height 17
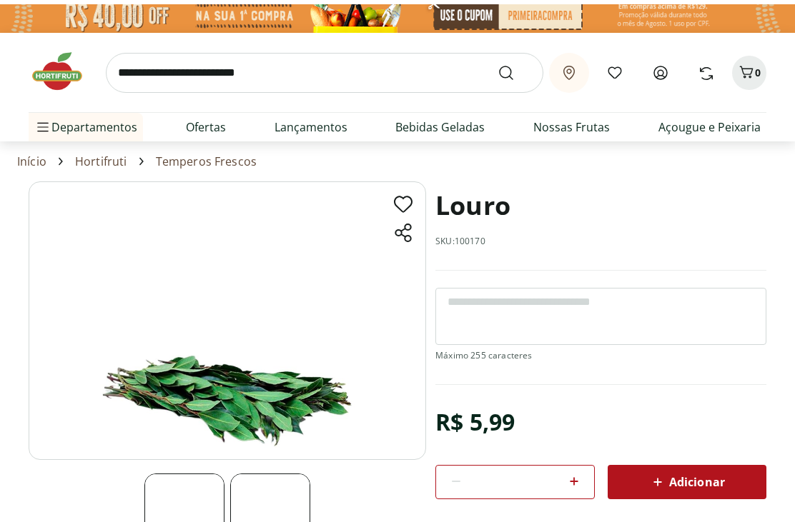
scroll to position [0, 0]
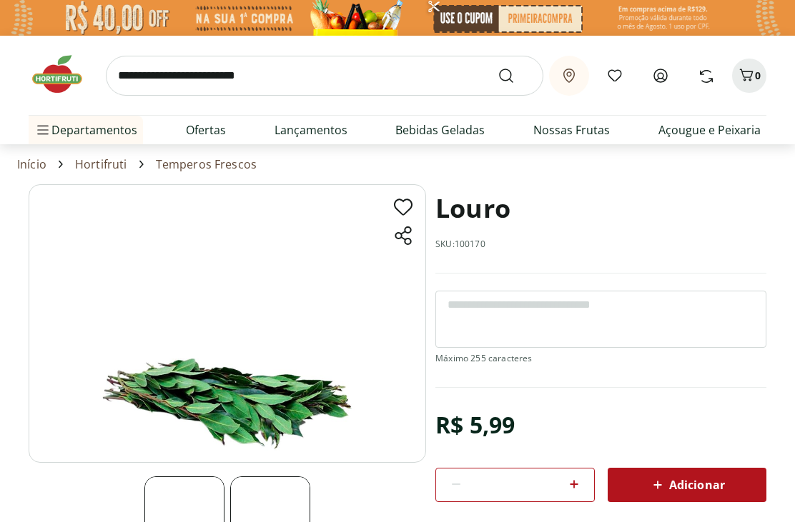
click at [696, 486] on span "Adicionar" at bounding box center [687, 485] width 76 height 17
click at [694, 479] on span "Adicionar" at bounding box center [687, 485] width 76 height 17
click at [696, 484] on span "Adicionar" at bounding box center [687, 485] width 76 height 17
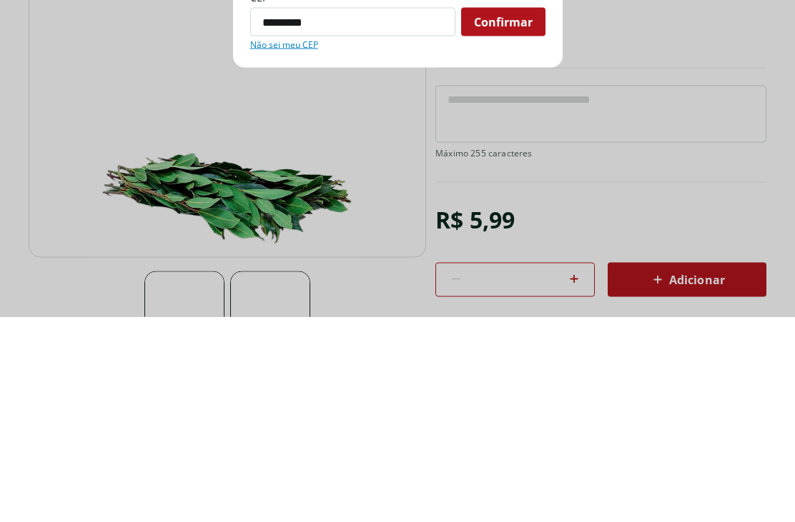
type input "*********"
click at [504, 222] on span "Confirmar" at bounding box center [503, 227] width 59 height 11
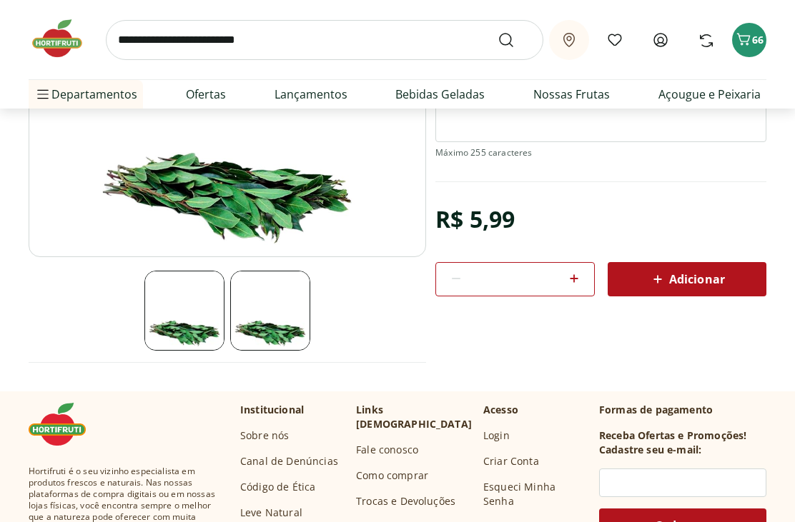
click at [746, 36] on icon "Carrinho" at bounding box center [743, 39] width 17 height 17
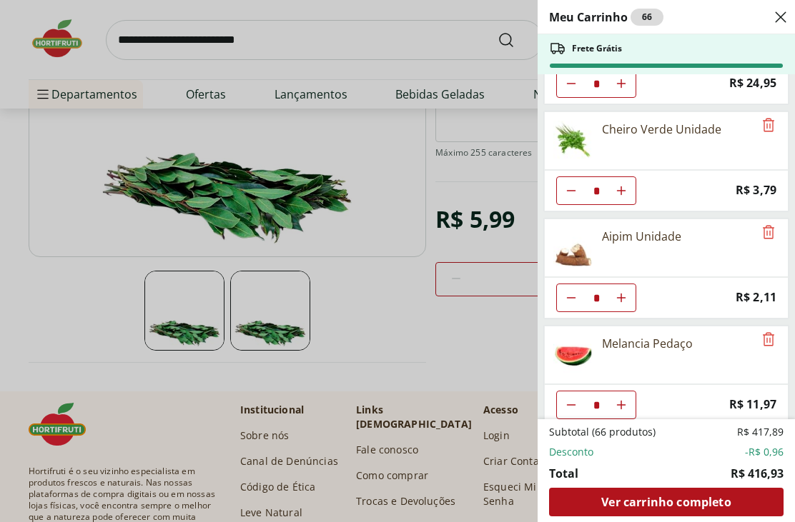
scroll to position [940, 0]
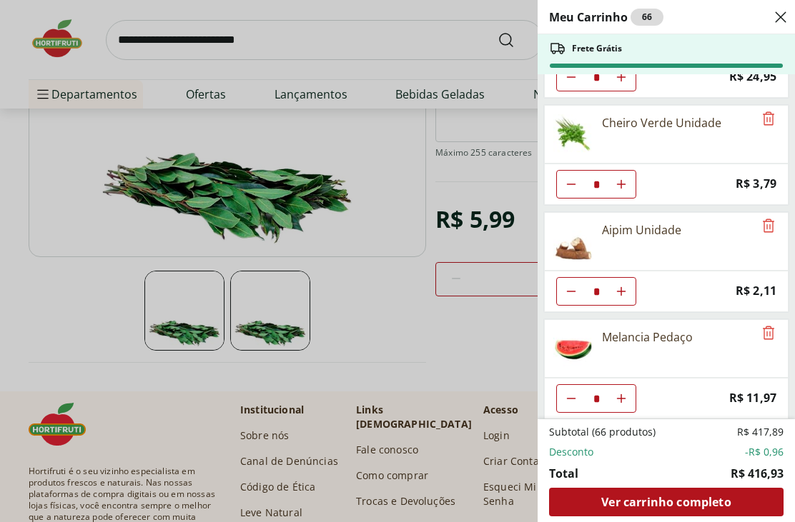
type input "*"
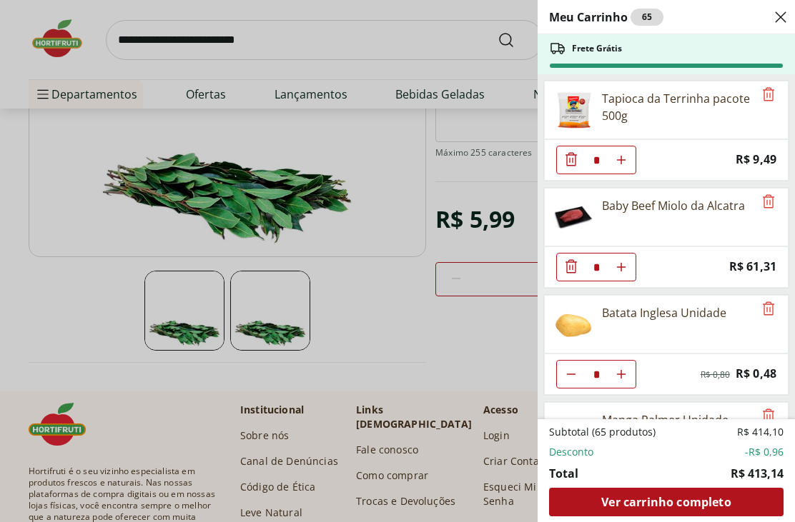
scroll to position [0, 0]
click at [407, 349] on div "Meu Carrinho 65 Frete Grátis Tapioca da Terrinha pacote 500g * Price: R$ 9,49 B…" at bounding box center [397, 261] width 795 height 522
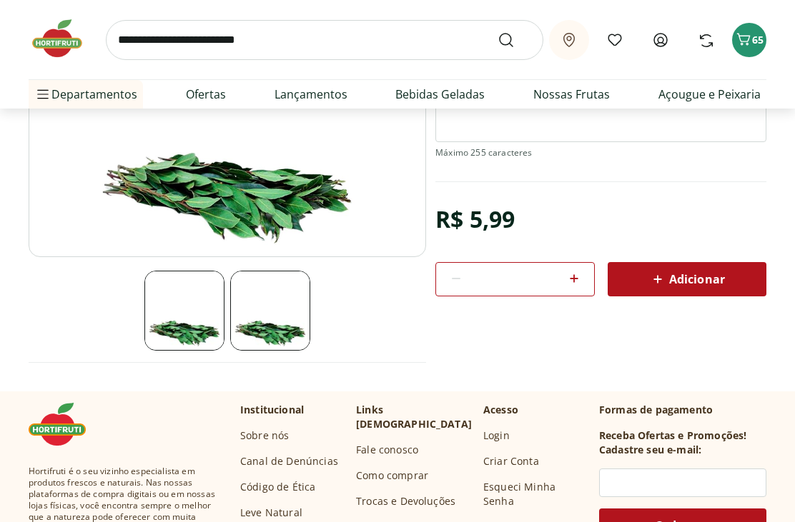
click at [691, 283] on span "Adicionar" at bounding box center [687, 279] width 76 height 17
click at [287, 39] on input "search" at bounding box center [324, 40] width 437 height 40
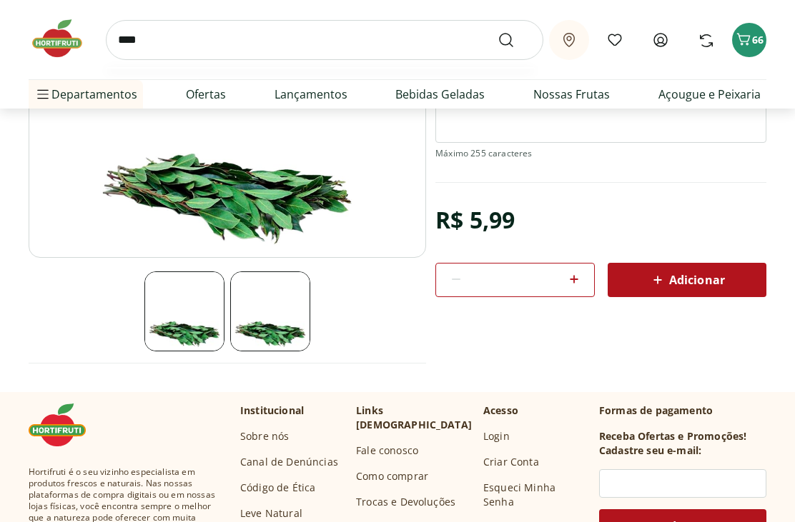
type input "****"
click at [515, 39] on button "Submit Search" at bounding box center [514, 39] width 34 height 17
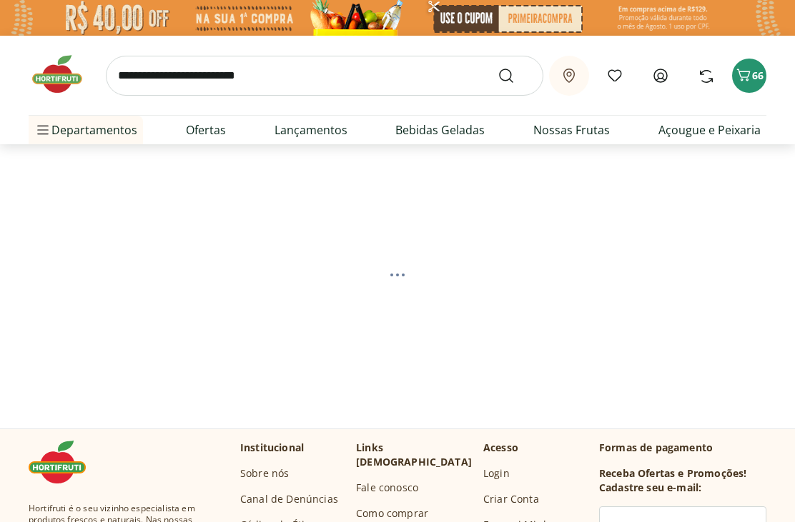
select select "**********"
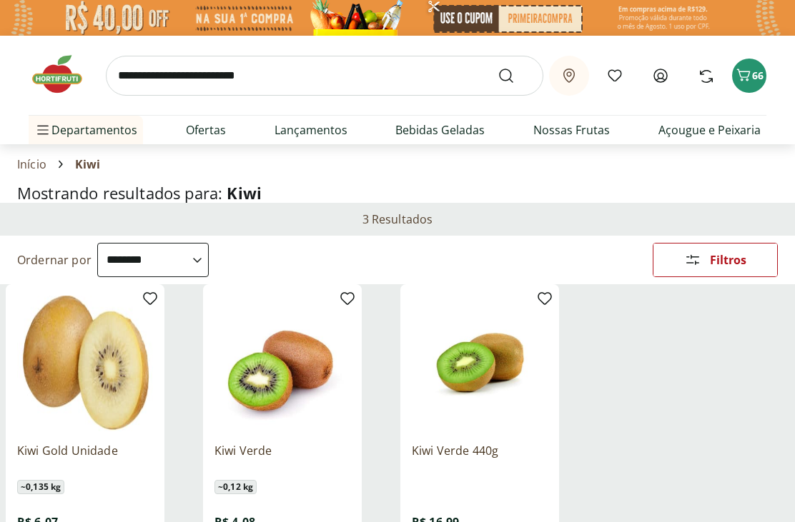
click at [294, 77] on input "search" at bounding box center [324, 76] width 437 height 40
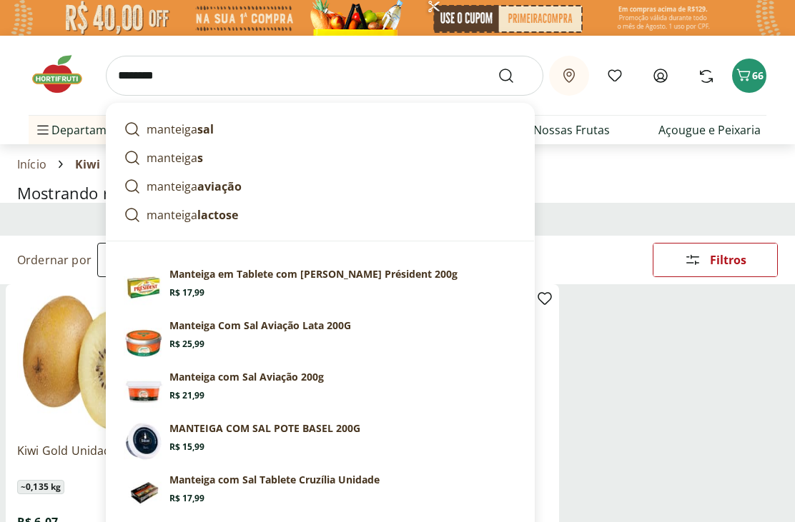
click at [197, 131] on strong "sal" at bounding box center [205, 129] width 16 height 16
type input "**********"
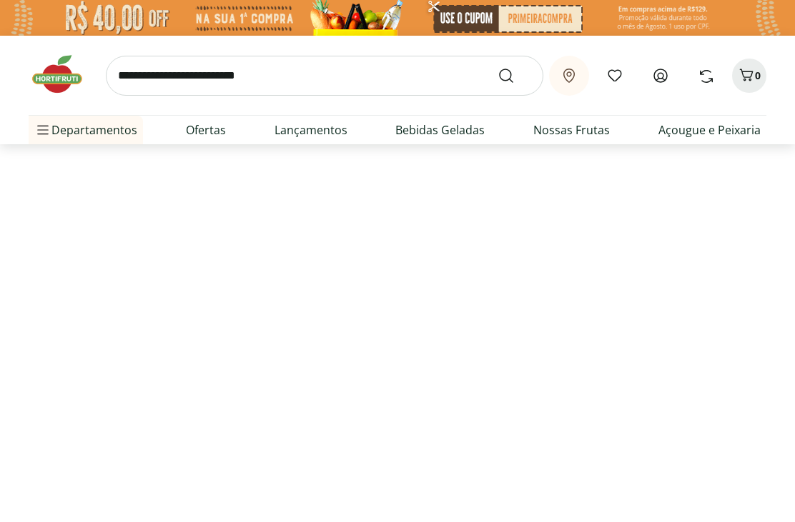
select select "**********"
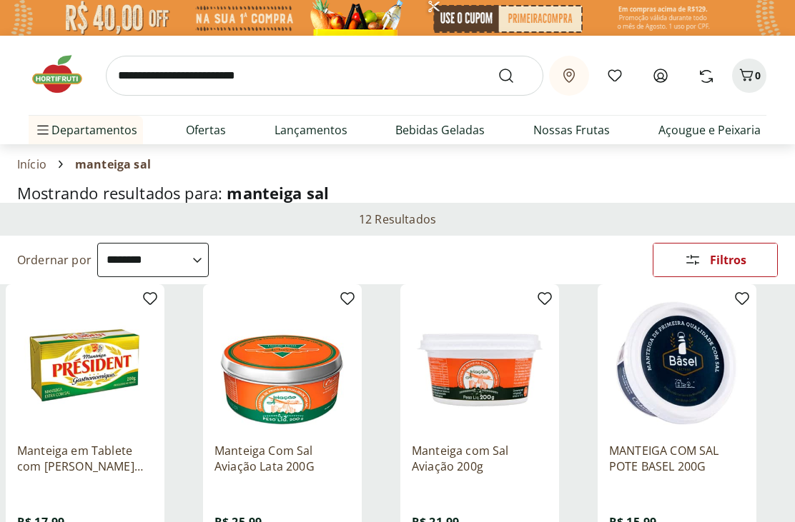
click at [288, 78] on input "search" at bounding box center [324, 76] width 437 height 40
type input "**********"
click at [515, 75] on button "Submit Search" at bounding box center [514, 75] width 34 height 17
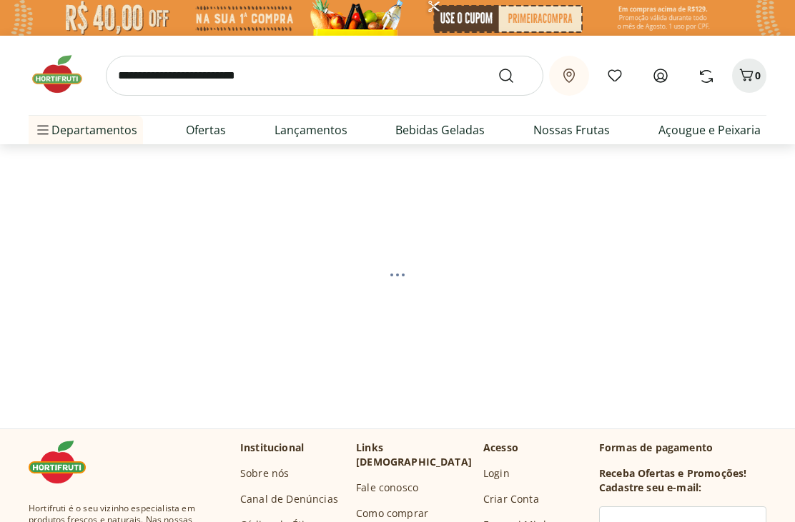
select select "**********"
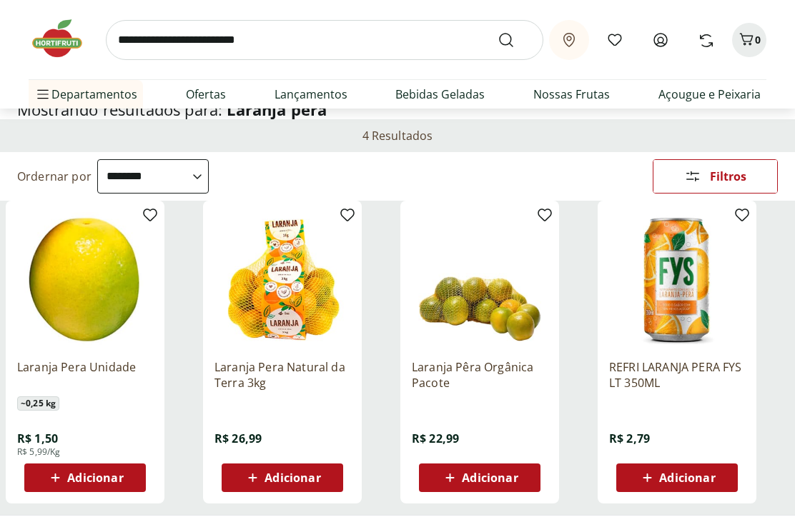
scroll to position [84, 0]
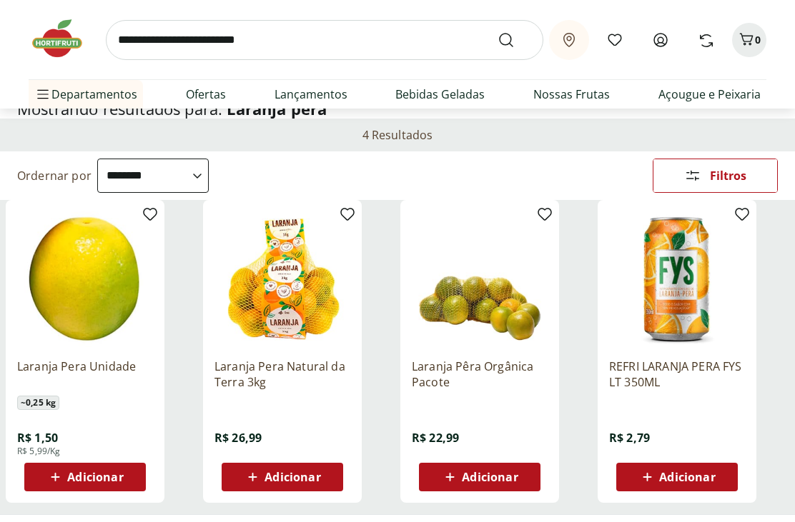
click at [300, 475] on span "Adicionar" at bounding box center [292, 477] width 56 height 11
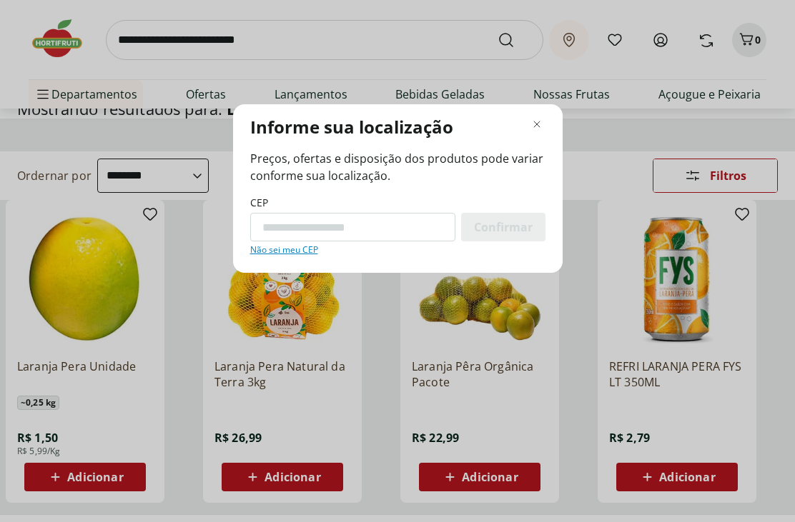
scroll to position [84, 0]
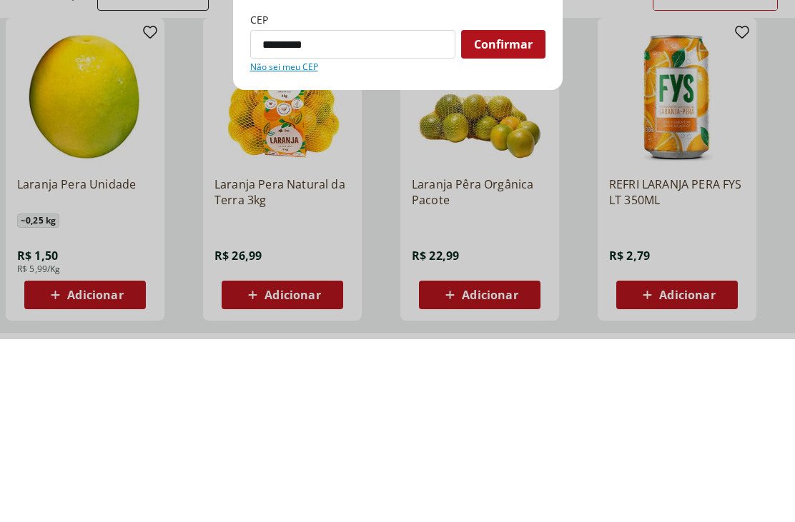
type input "*********"
click at [499, 222] on span "Confirmar" at bounding box center [503, 227] width 59 height 11
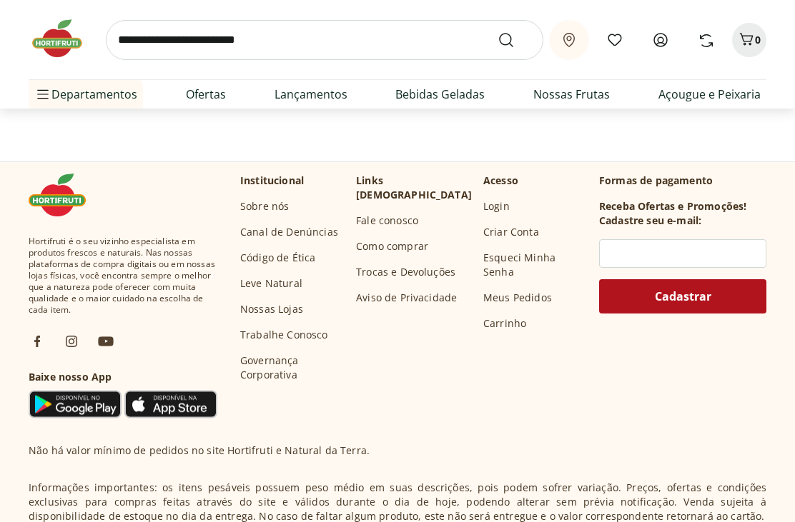
select select "**********"
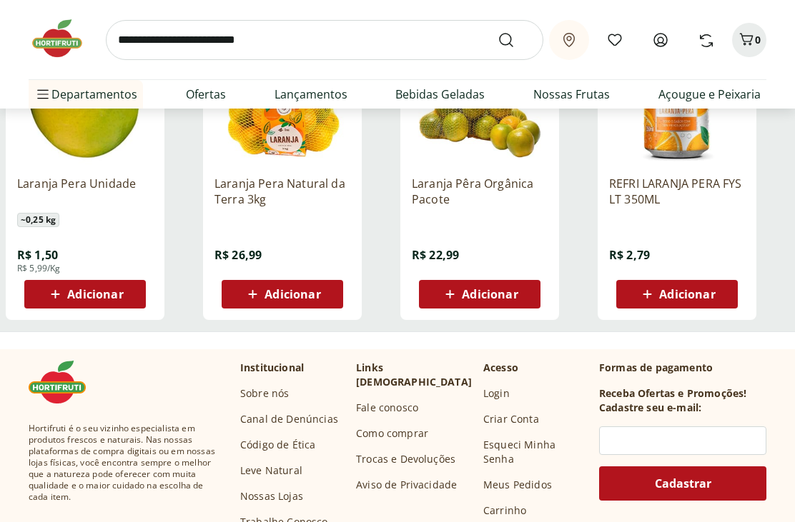
click at [284, 299] on span "Adicionar" at bounding box center [292, 294] width 56 height 11
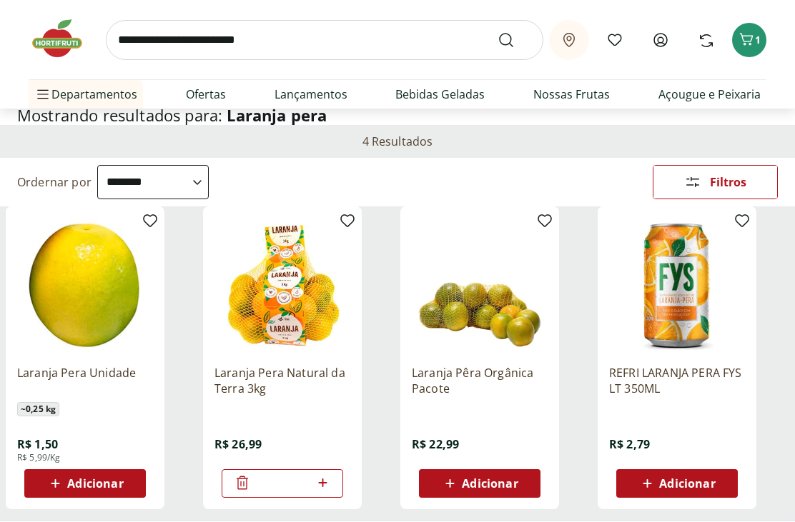
scroll to position [76, 0]
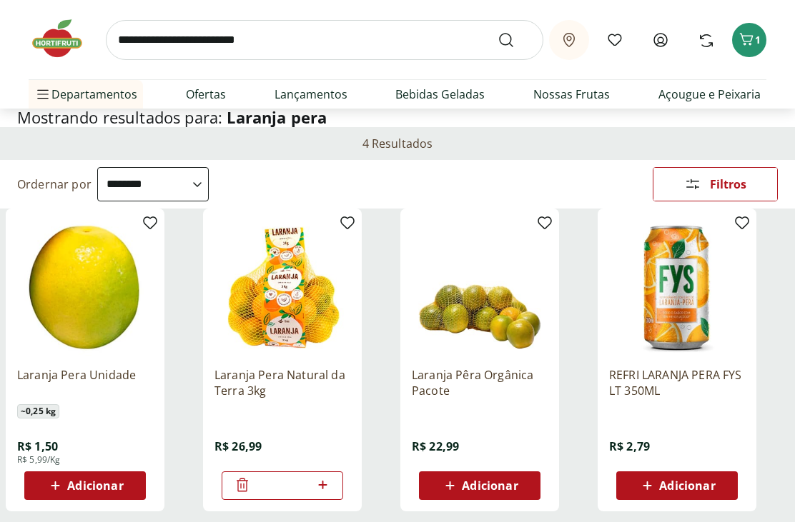
click at [294, 44] on input "search" at bounding box center [324, 40] width 437 height 40
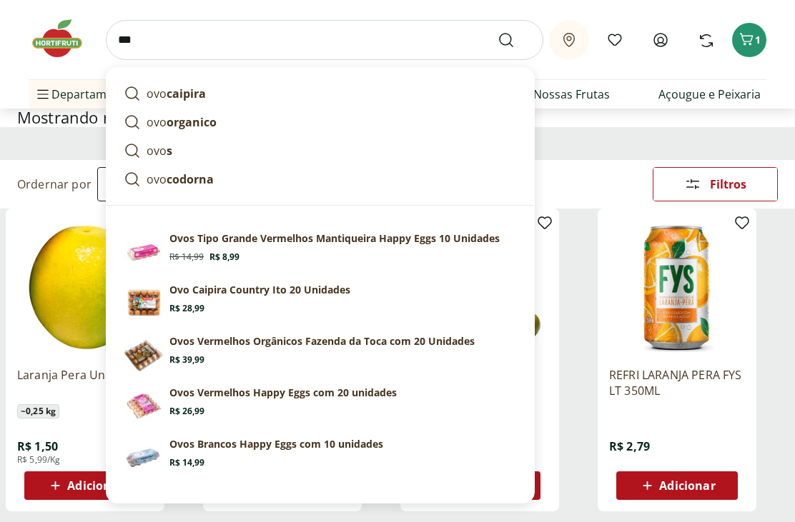
type input "***"
click at [515, 39] on button "Submit Search" at bounding box center [514, 39] width 34 height 17
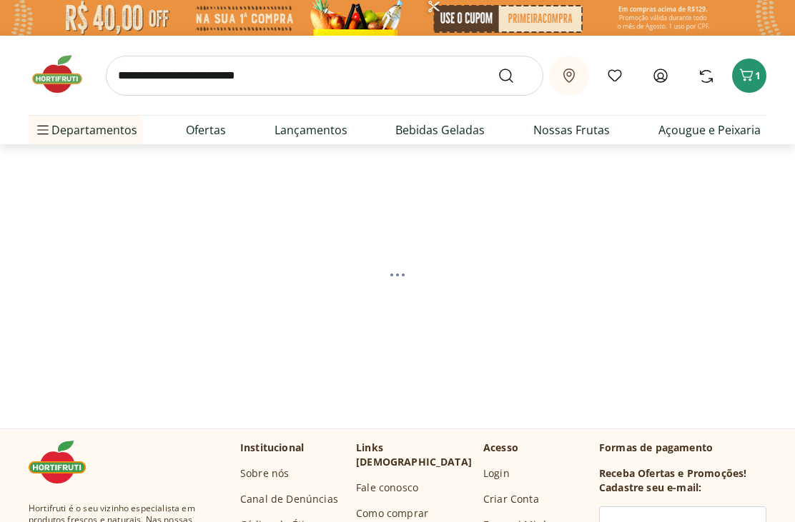
select select "**********"
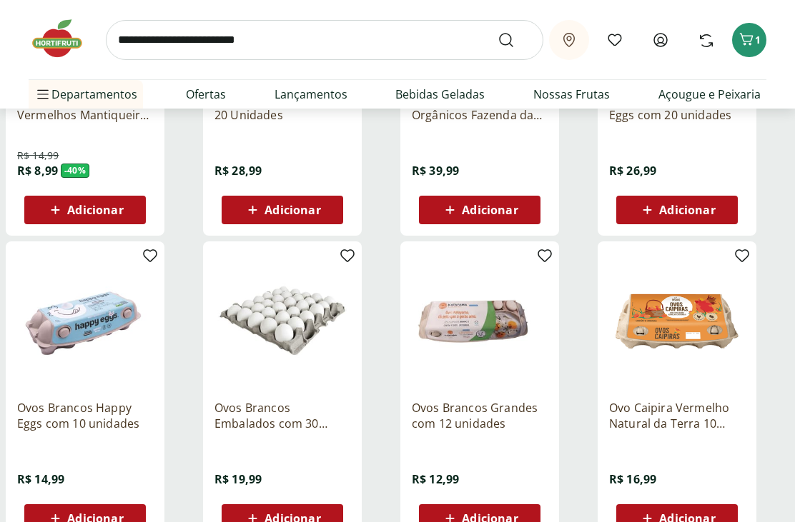
scroll to position [352, 0]
click at [292, 519] on span "Adicionar" at bounding box center [292, 518] width 56 height 11
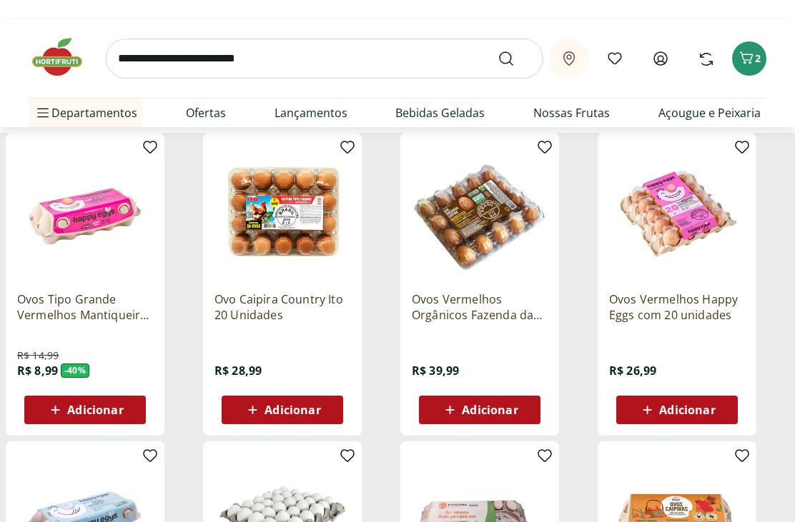
scroll to position [0, 0]
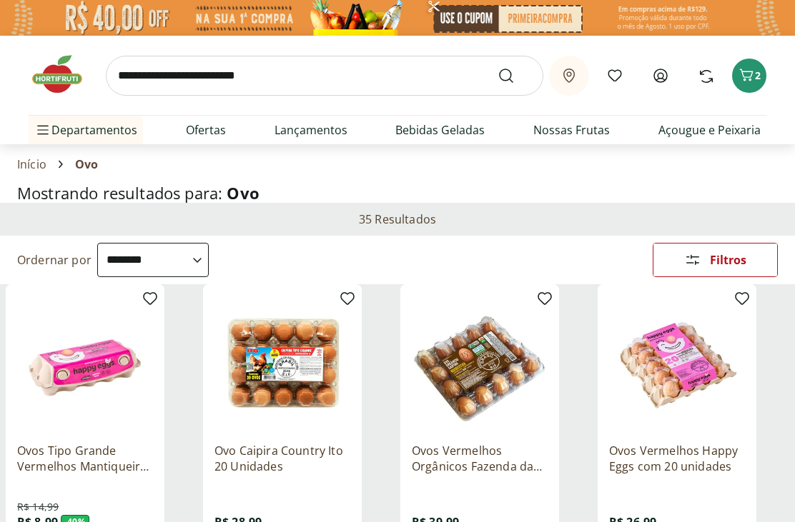
click at [267, 79] on input "search" at bounding box center [324, 76] width 437 height 40
type input "****"
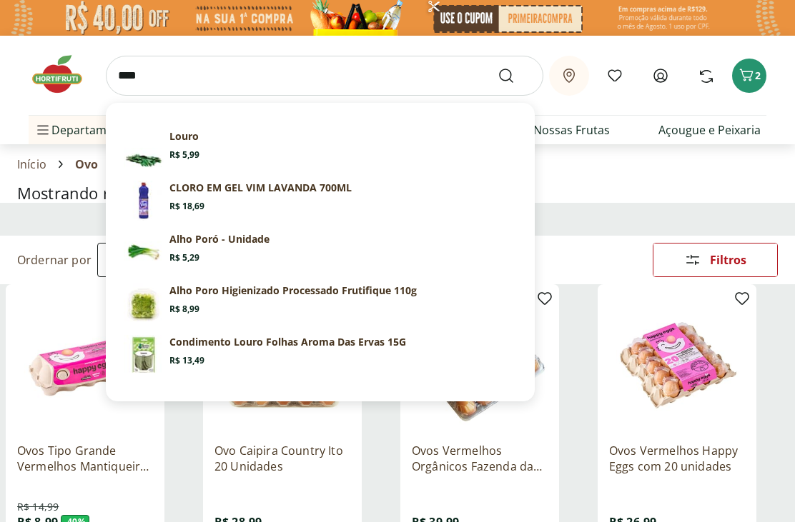
click at [515, 75] on button "Submit Search" at bounding box center [514, 75] width 34 height 17
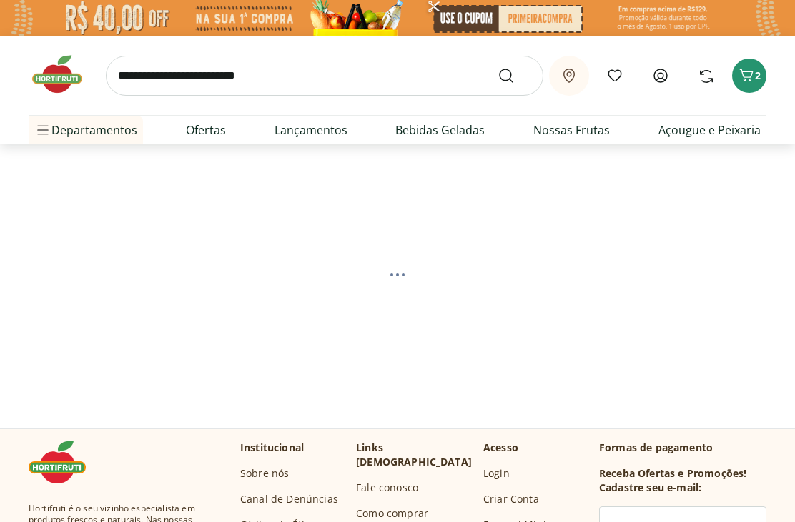
select select "**********"
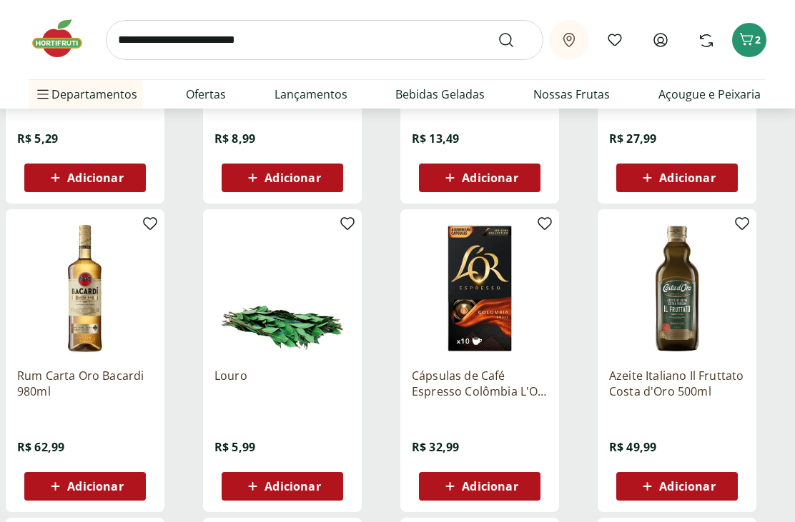
scroll to position [402, 0]
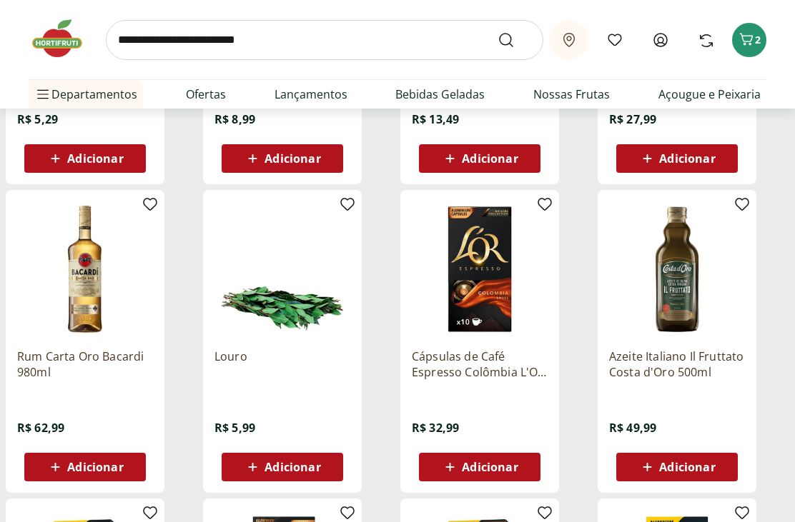
click at [290, 463] on span "Adicionar" at bounding box center [292, 467] width 56 height 11
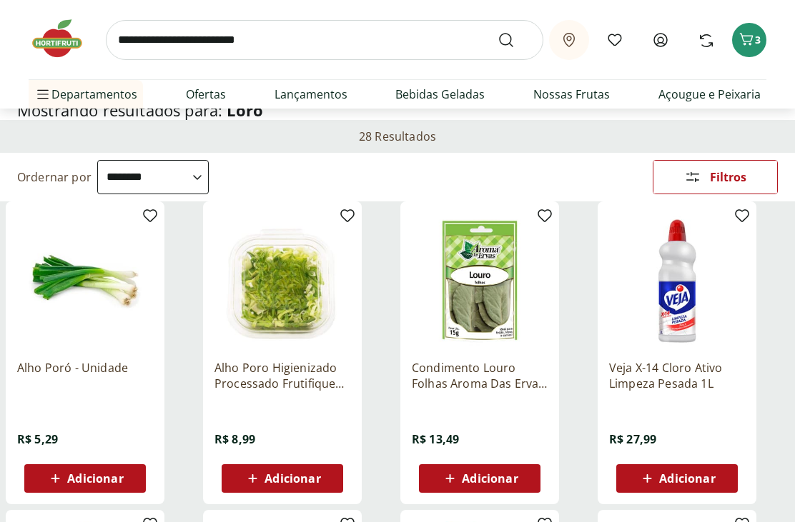
scroll to position [0, 0]
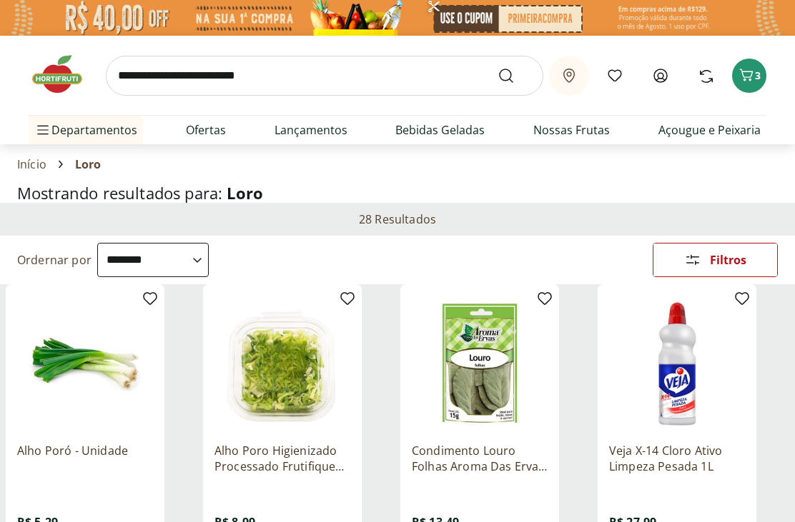
click at [750, 76] on icon "Carrinho" at bounding box center [747, 75] width 14 height 12
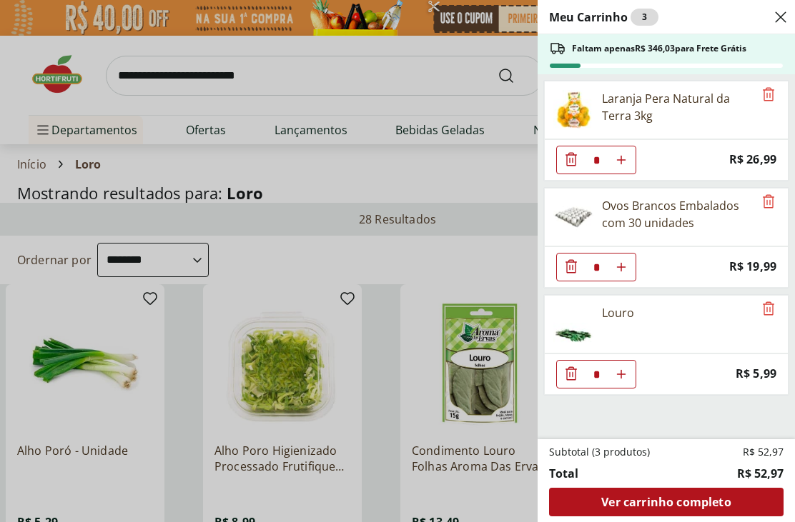
click at [460, 186] on div "Meu Carrinho 3 Faltam apenas R$ 346,03 para Frete Grátis Laranja Pera Natural d…" at bounding box center [397, 261] width 795 height 522
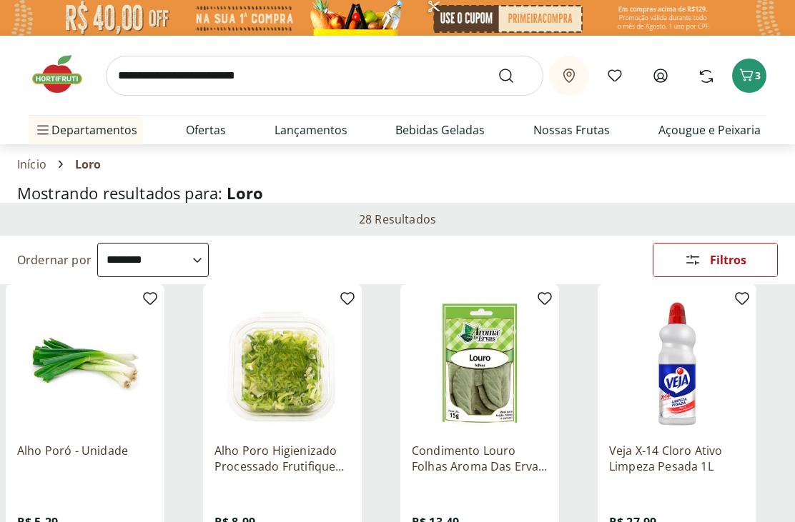
click at [654, 84] on icon at bounding box center [660, 75] width 17 height 17
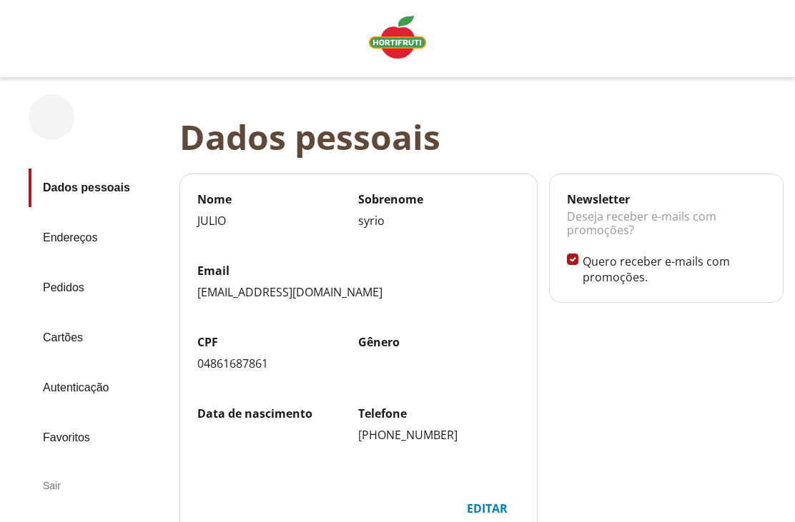
click at [76, 284] on link "Pedidos" at bounding box center [98, 288] width 139 height 39
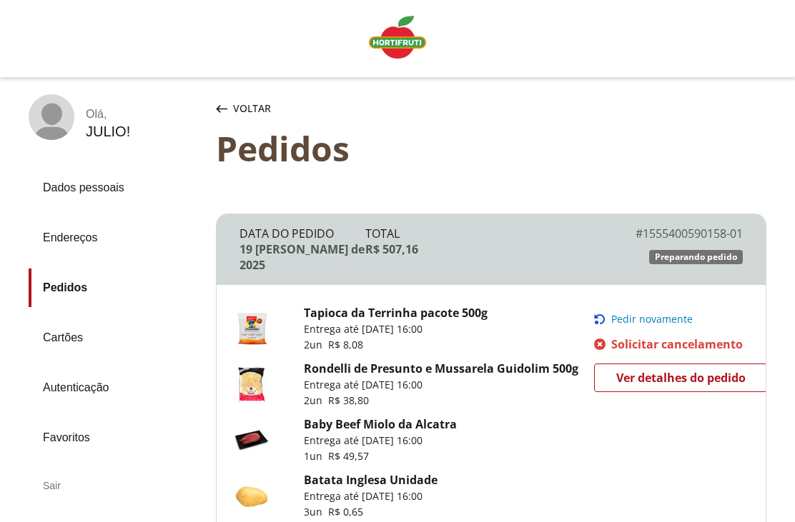
click at [655, 314] on span "Pedir novamente" at bounding box center [651, 319] width 81 height 11
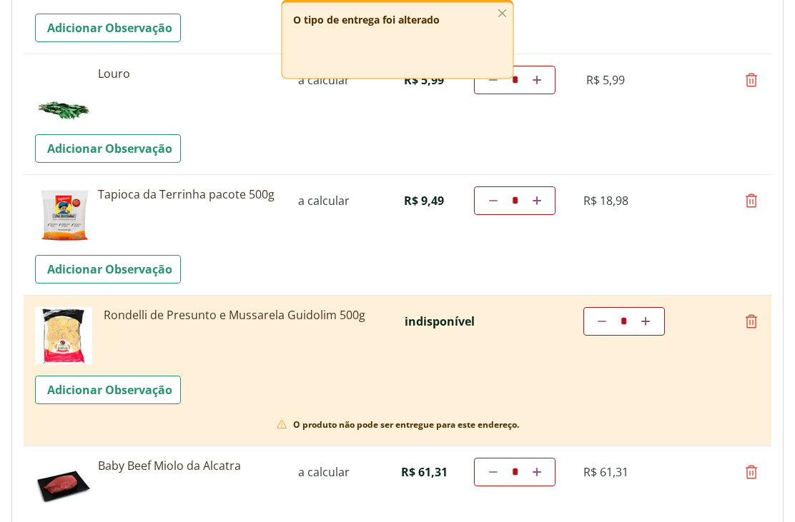
scroll to position [371, 0]
click at [487, 204] on link "Diminuir a quantidade" at bounding box center [493, 200] width 14 height 17
type input "*"
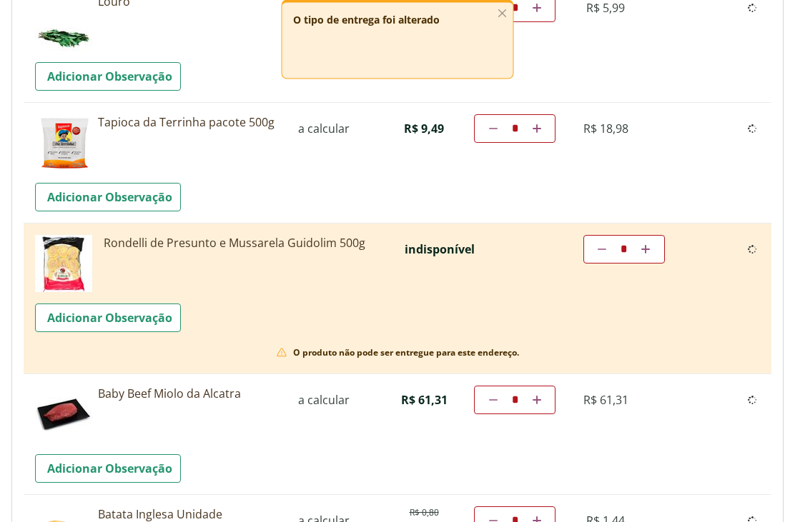
scroll to position [444, 0]
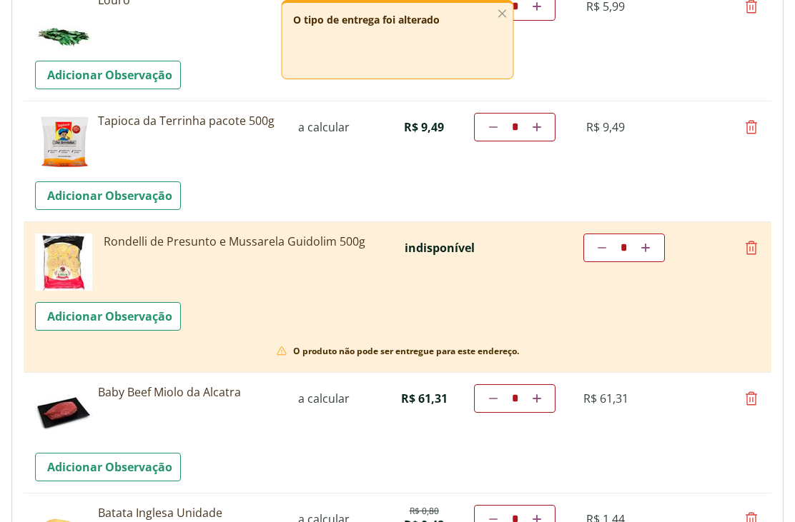
click at [749, 250] on icon at bounding box center [750, 247] width 17 height 17
type input "*"
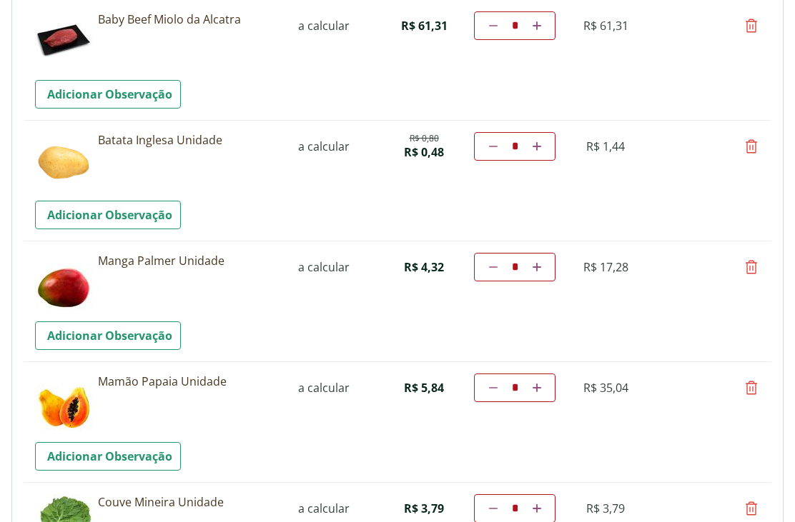
scroll to position [666, 0]
click at [534, 259] on link "Aumentar a quantidade" at bounding box center [537, 267] width 14 height 17
type input "*"
click at [545, 268] on td "Diminuir a quantidade * Aumentar a quantidade" at bounding box center [514, 267] width 81 height 29
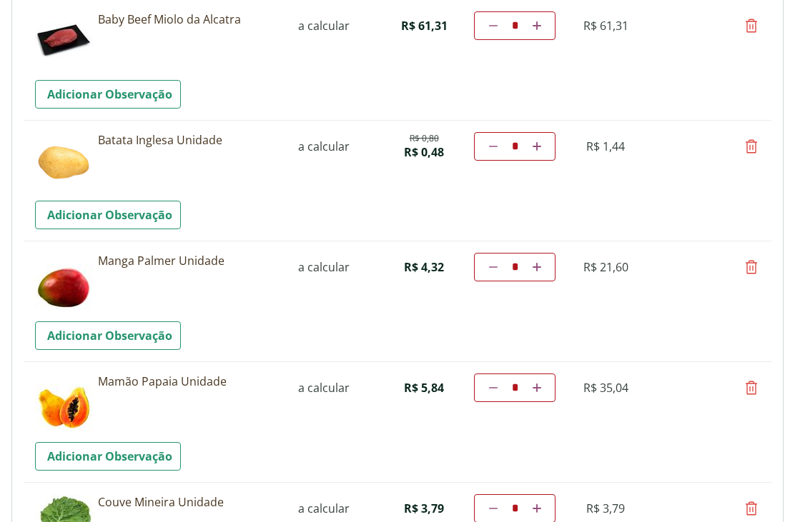
click at [537, 269] on icon at bounding box center [536, 267] width 9 height 9
type input "*"
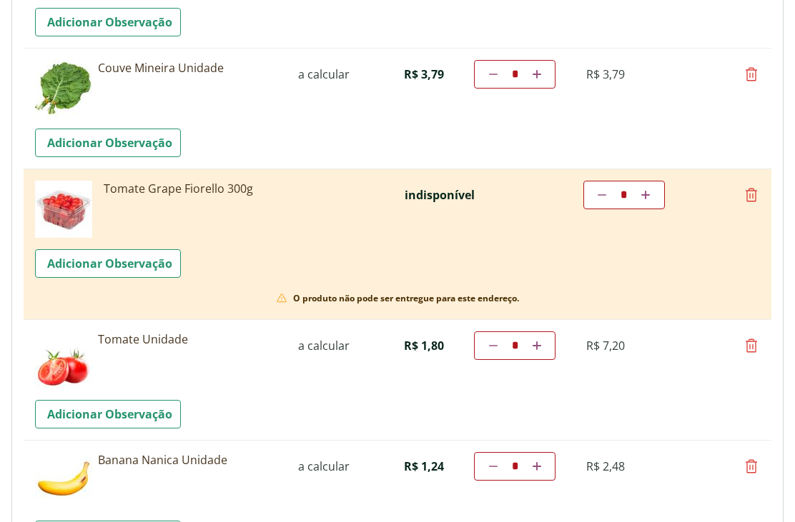
scroll to position [1113, 0]
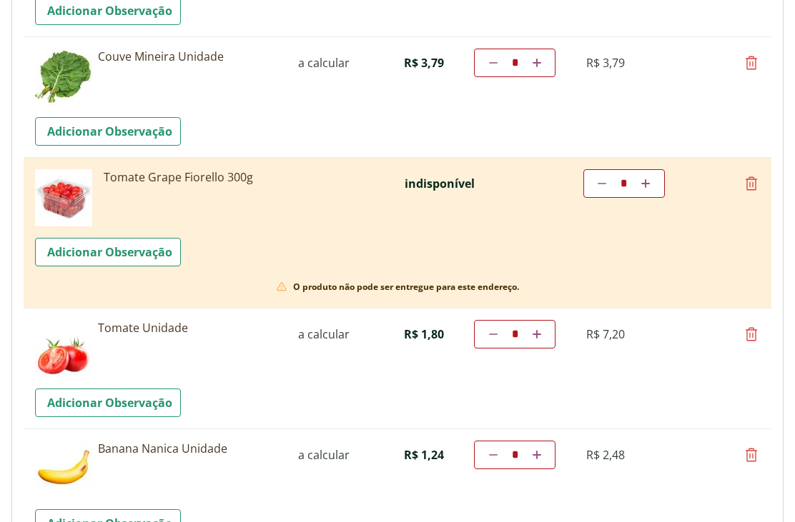
click at [755, 181] on icon at bounding box center [750, 183] width 17 height 17
type input "*"
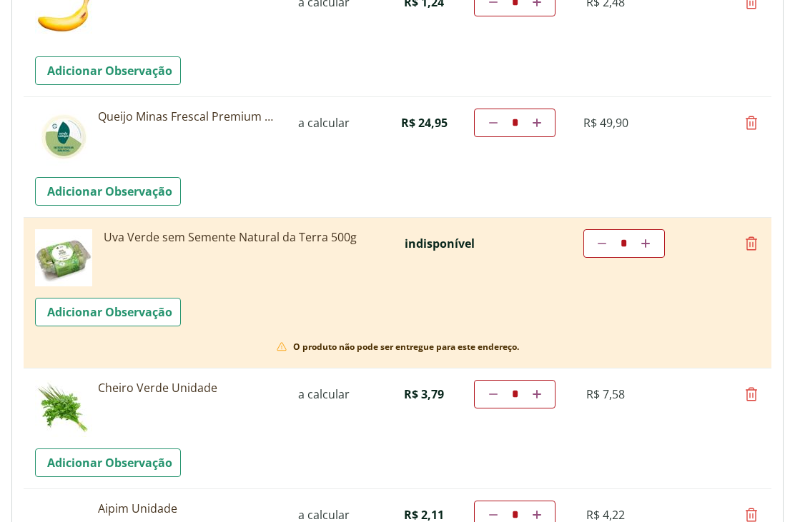
scroll to position [1415, 0]
click at [753, 247] on icon at bounding box center [750, 243] width 17 height 17
type input "*"
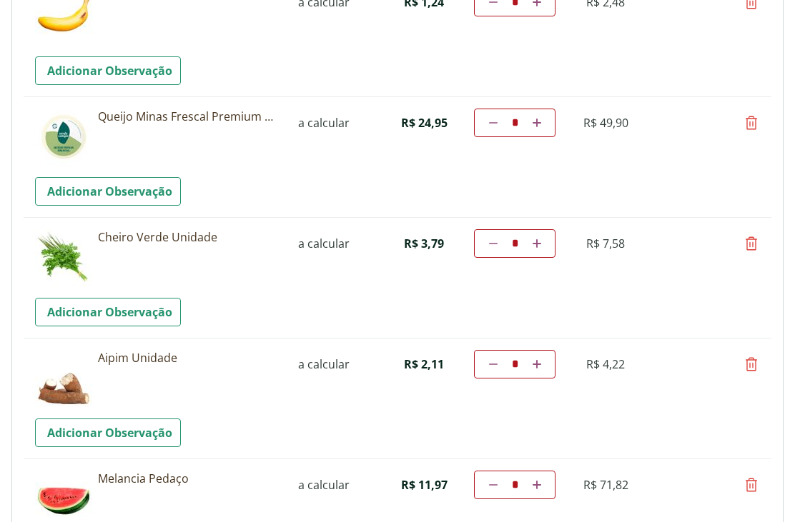
click at [489, 244] on icon at bounding box center [493, 243] width 9 height 9
type input "*"
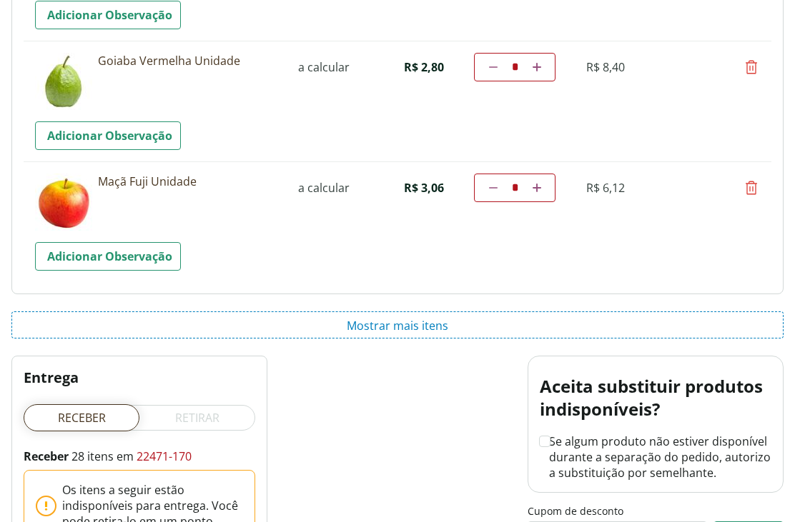
scroll to position [2316, 0]
click at [400, 334] on button "Mostrar mais itens" at bounding box center [397, 325] width 772 height 27
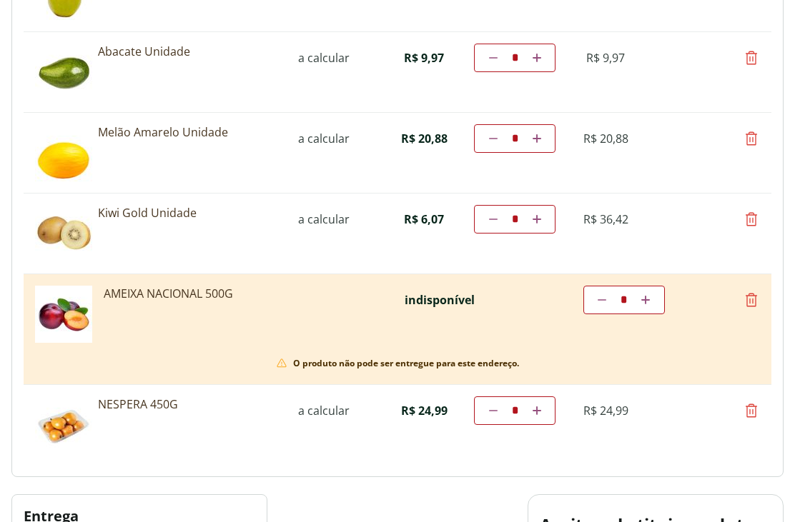
scroll to position [2809, 0]
click at [752, 294] on icon at bounding box center [750, 300] width 17 height 17
type input "*"
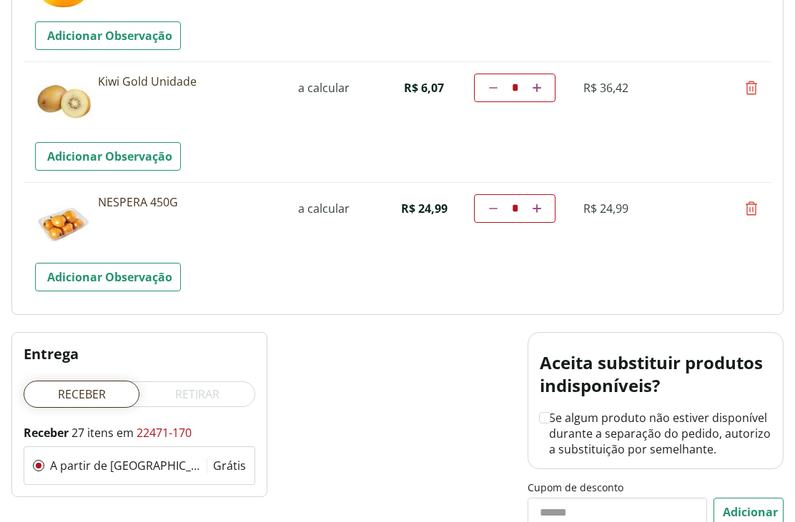
scroll to position [3140, 0]
click at [758, 207] on icon at bounding box center [750, 209] width 17 height 17
type input "*"
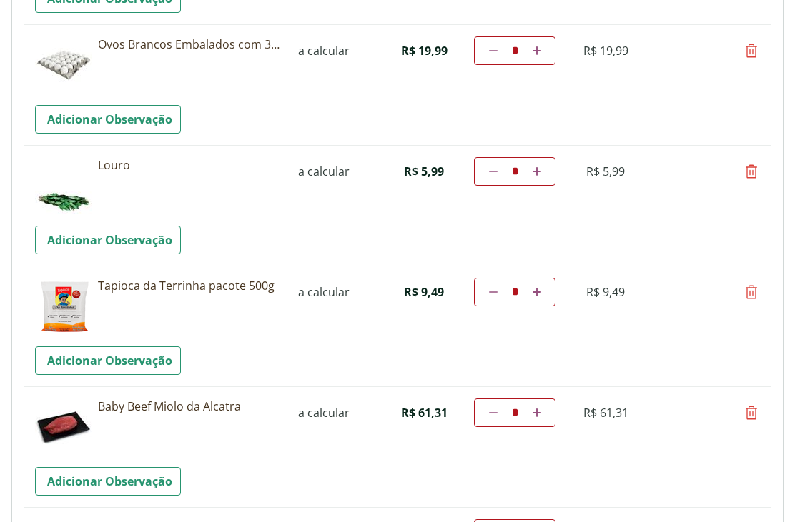
scroll to position [0, 0]
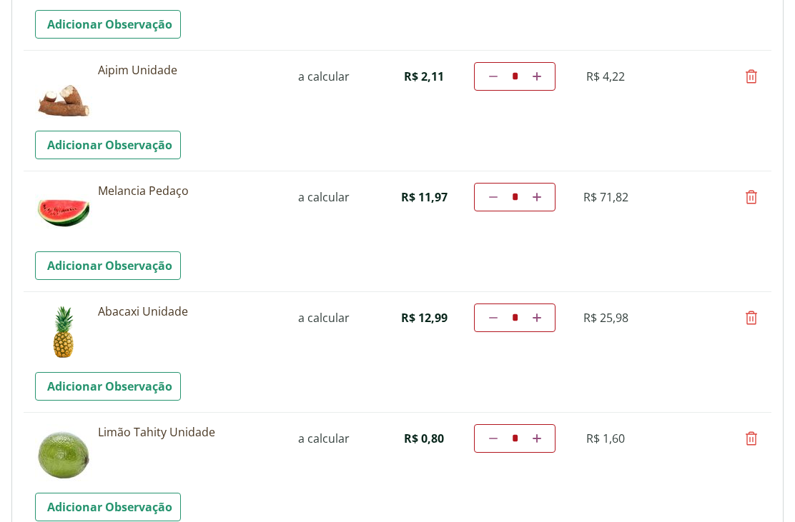
scroll to position [1721, 0]
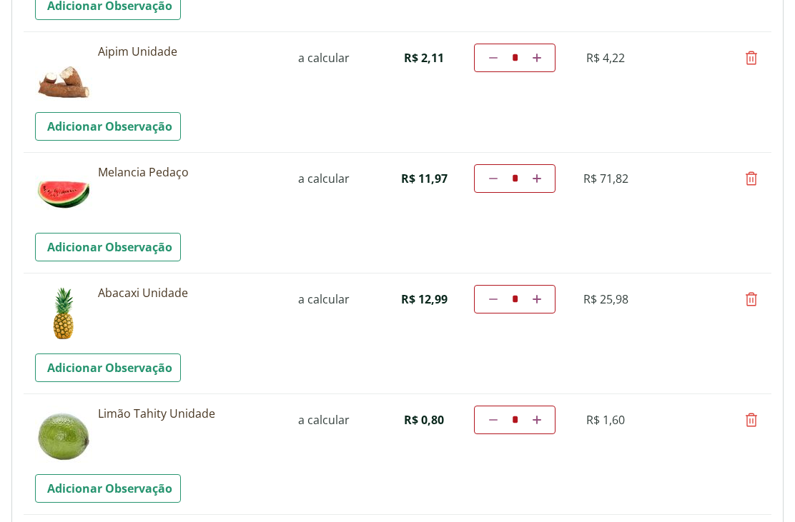
click at [91, 250] on link "Adicionar Observação" at bounding box center [108, 247] width 146 height 29
click at [68, 247] on textarea "Observacao" at bounding box center [391, 247] width 713 height 29
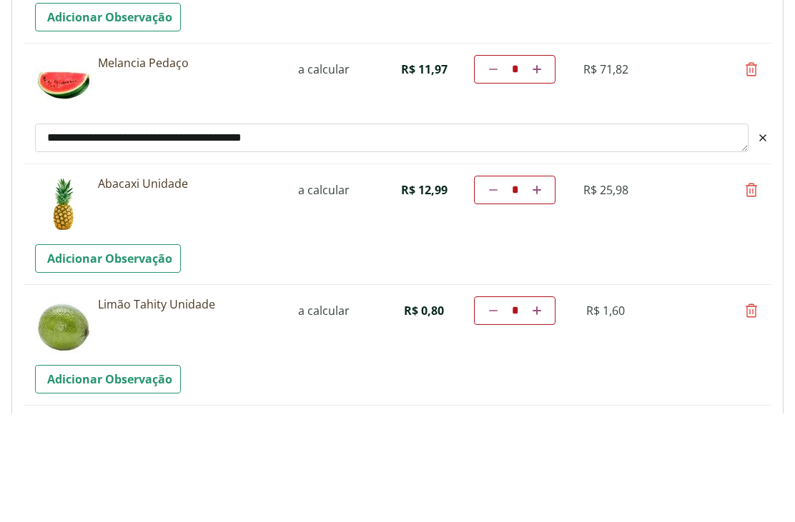
type textarea "**********"
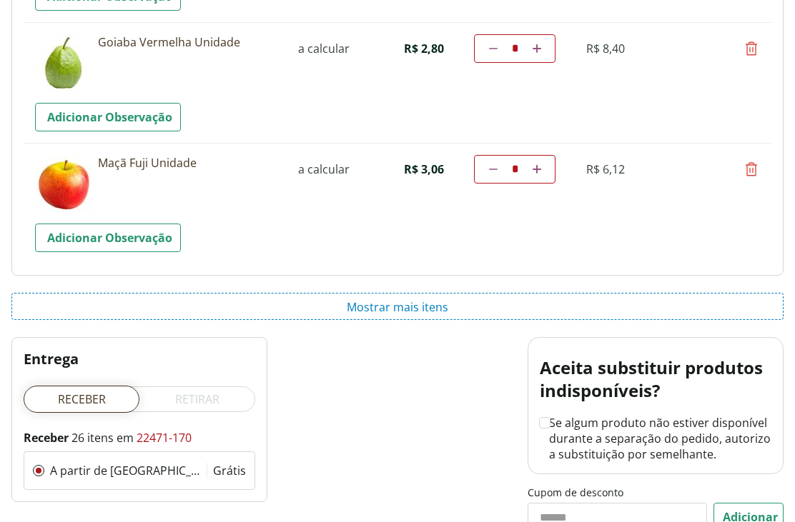
scroll to position [2335, 0]
click at [388, 303] on button "Mostrar mais itens" at bounding box center [397, 306] width 772 height 27
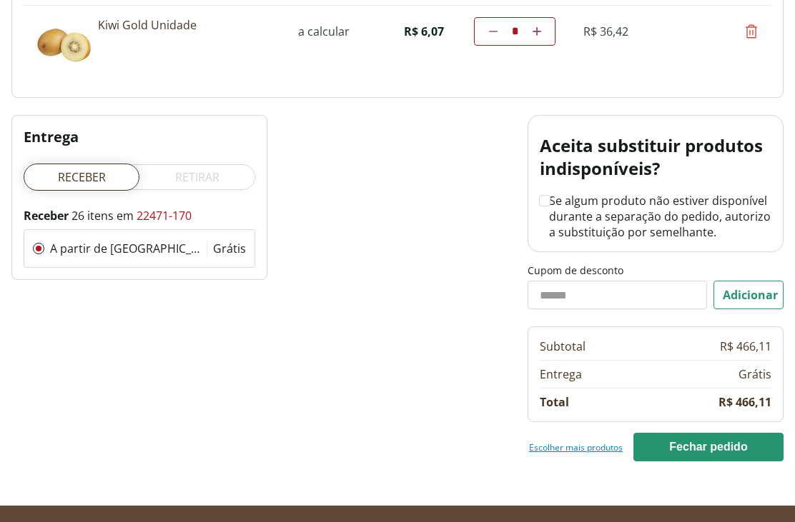
scroll to position [3009, 0]
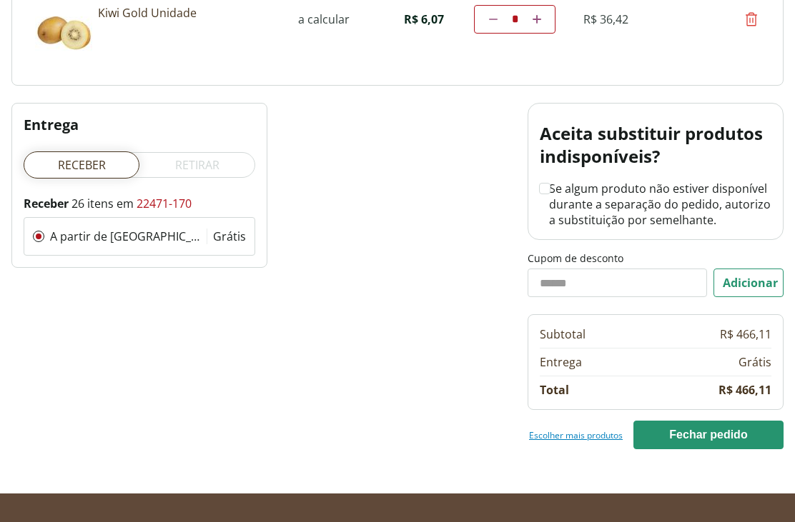
click at [568, 285] on input "Cupom de desconto" at bounding box center [616, 283] width 179 height 29
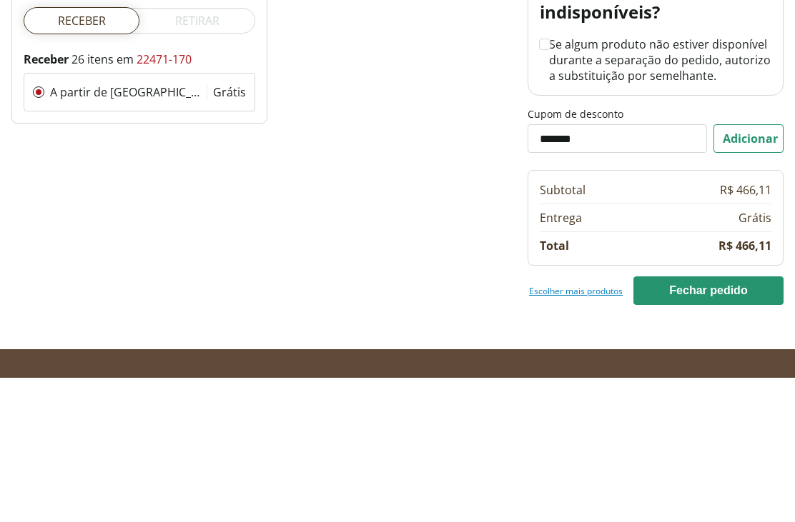
type input "*******"
click at [743, 269] on button "Adicionar" at bounding box center [748, 283] width 70 height 29
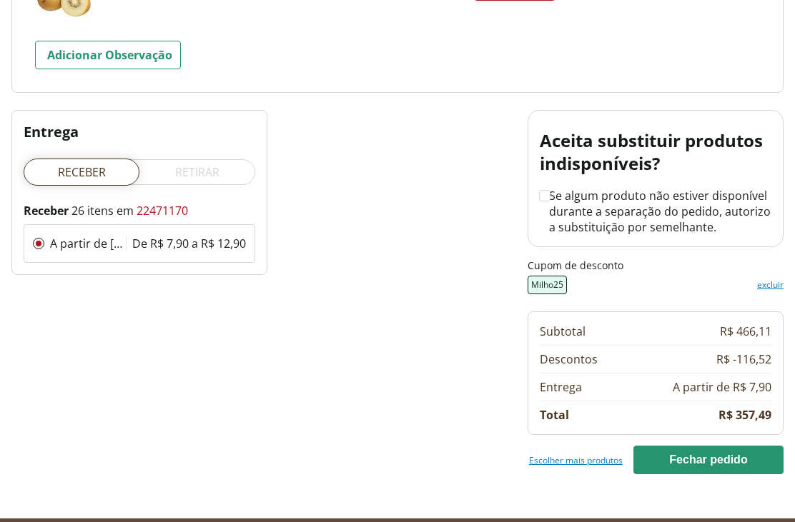
scroll to position [3267, 0]
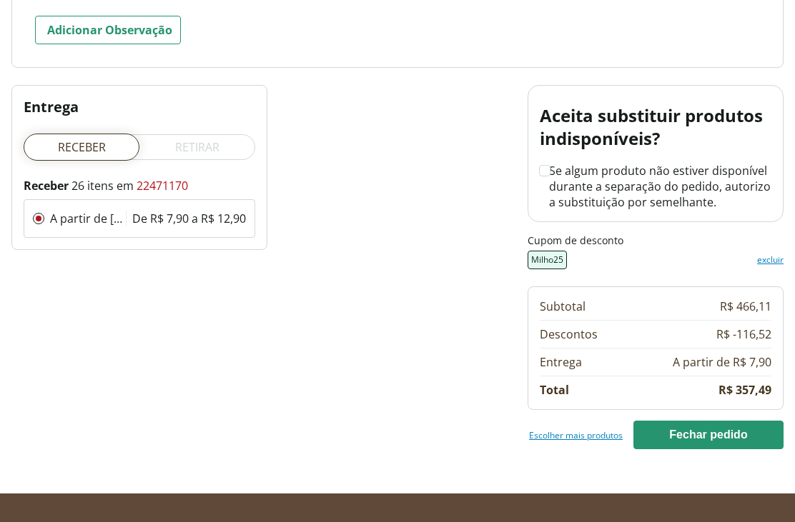
click at [582, 438] on link "Escolher mais produtos" at bounding box center [576, 434] width 94 height 11
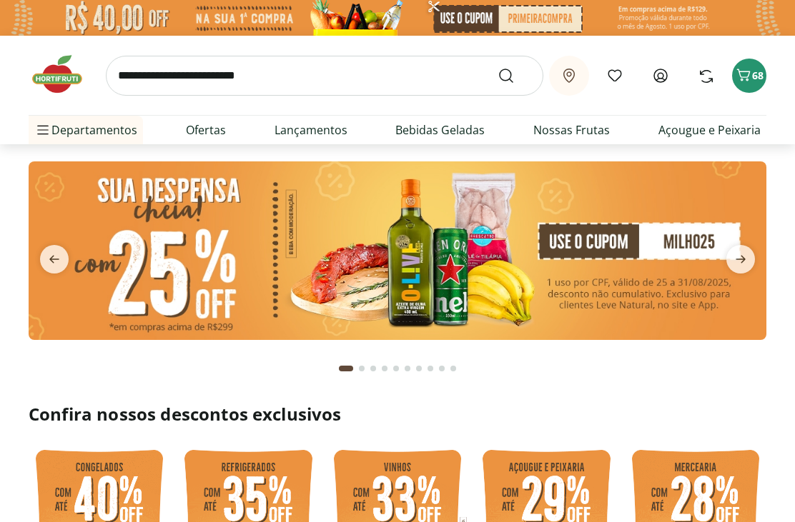
click at [347, 77] on input "search" at bounding box center [324, 76] width 437 height 40
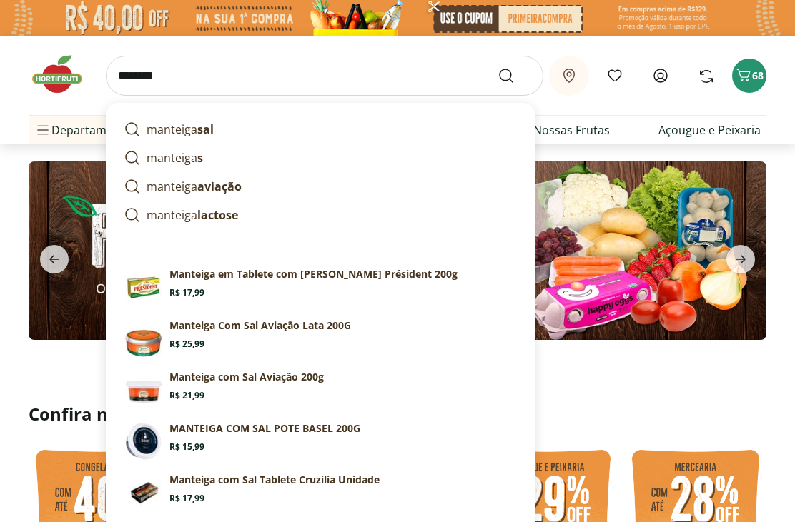
click at [202, 130] on strong "sal" at bounding box center [205, 129] width 16 height 16
type input "**********"
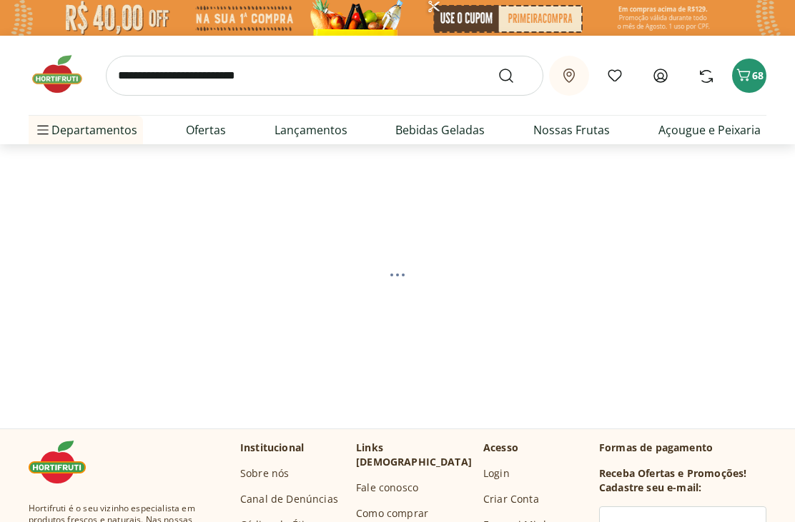
select select "**********"
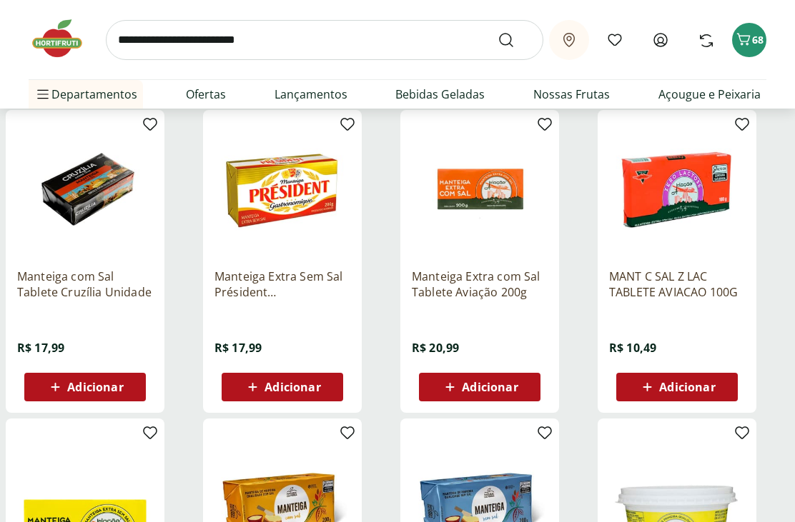
scroll to position [482, 0]
click at [478, 383] on span "Adicionar" at bounding box center [490, 387] width 56 height 11
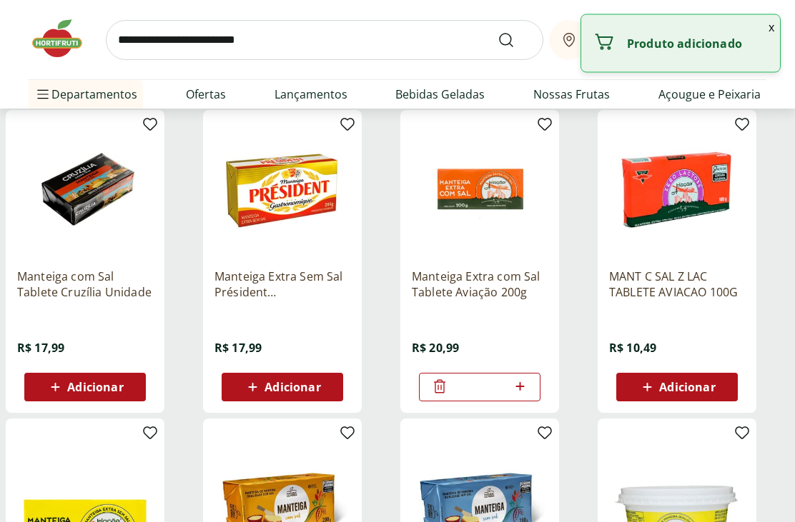
scroll to position [483, 0]
click at [527, 379] on icon at bounding box center [520, 386] width 18 height 17
type input "*"
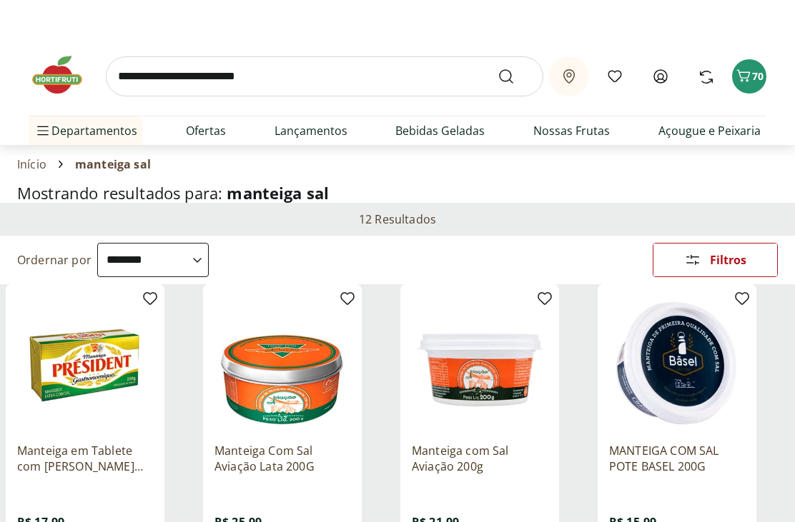
scroll to position [0, 0]
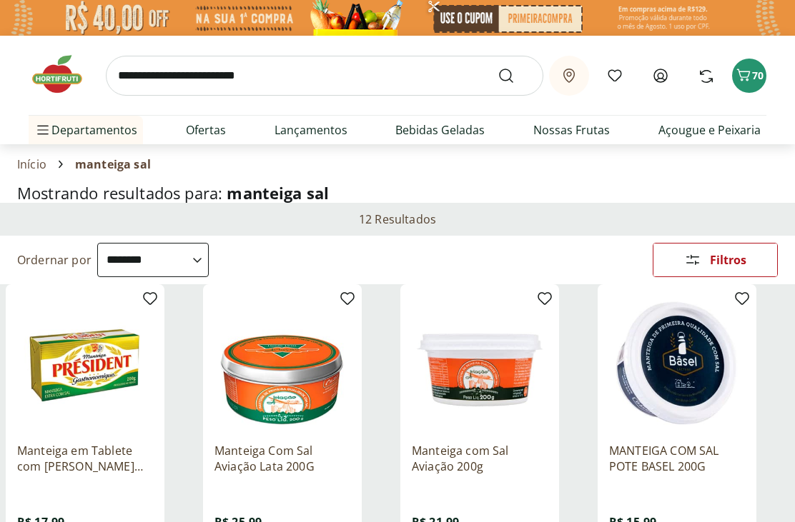
click at [757, 83] on button "70" at bounding box center [749, 76] width 34 height 34
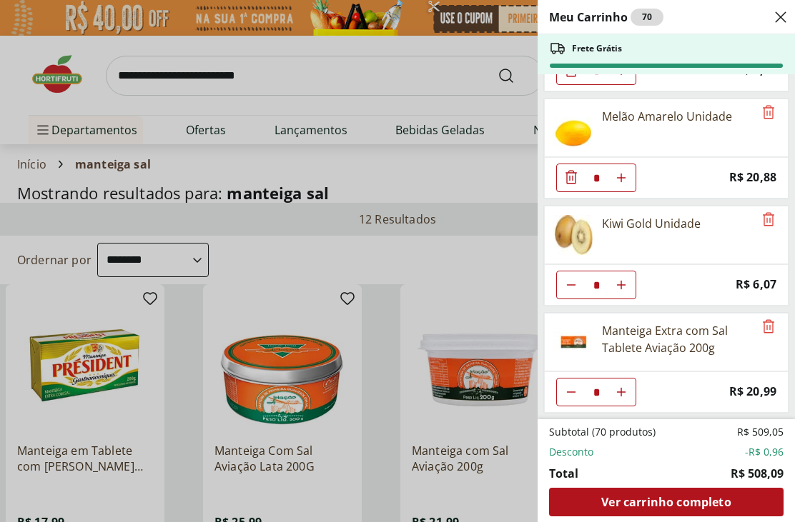
scroll to position [2555, 0]
click at [680, 512] on div "Ver carrinho completo" at bounding box center [666, 502] width 234 height 29
